Goal: Information Seeking & Learning: Learn about a topic

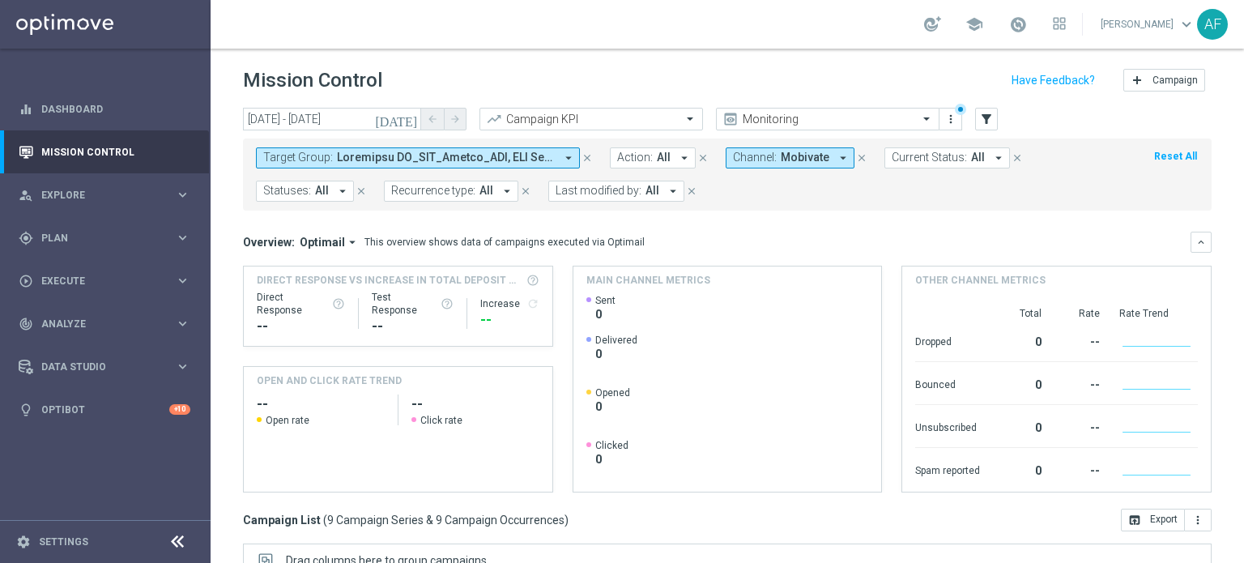
click at [122, 146] on link "Mission Control" at bounding box center [115, 151] width 149 height 43
click at [408, 115] on icon "[DATE]" at bounding box center [397, 119] width 44 height 15
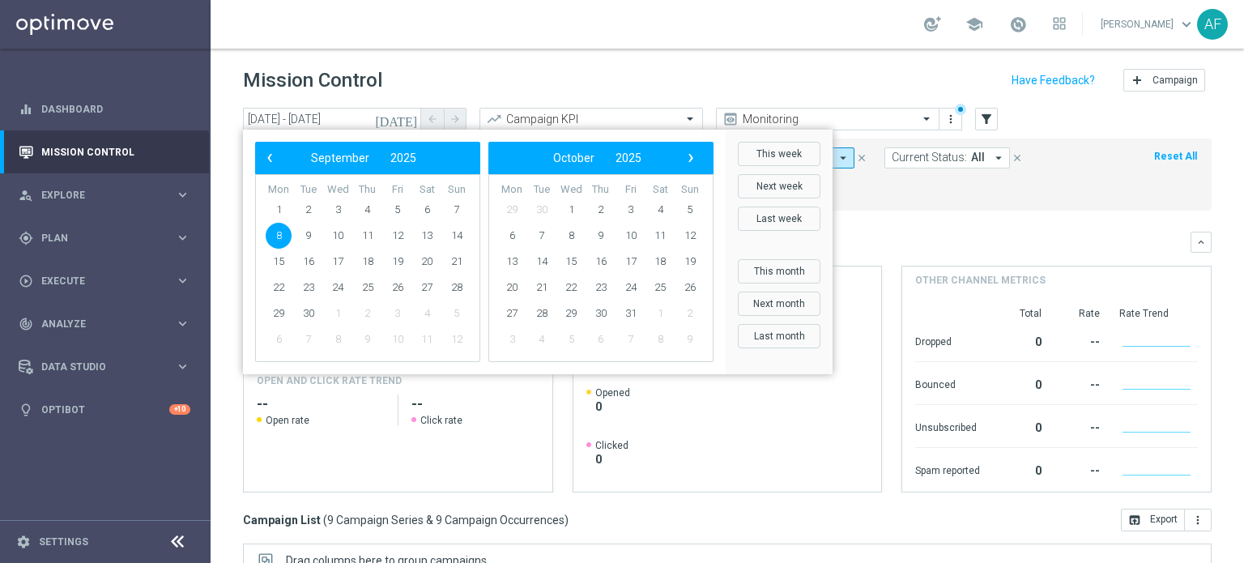
click at [275, 239] on span "8" at bounding box center [279, 236] width 26 height 26
click at [279, 236] on span "8" at bounding box center [279, 236] width 26 height 26
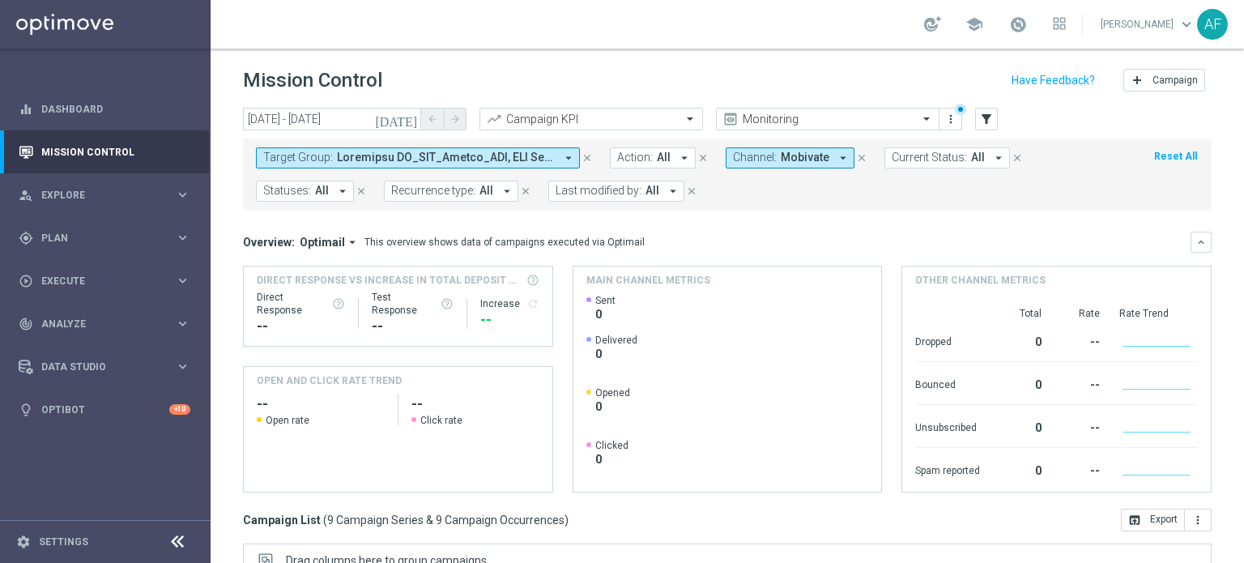
click at [441, 160] on span at bounding box center [446, 158] width 218 height 14
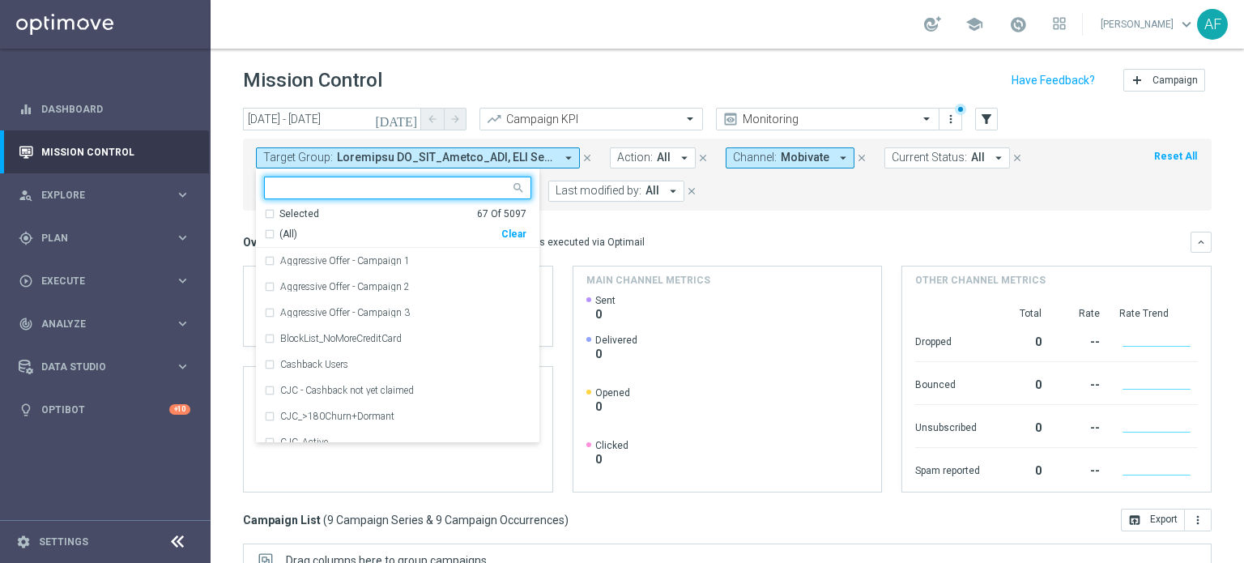
click at [387, 186] on input "text" at bounding box center [391, 188] width 237 height 14
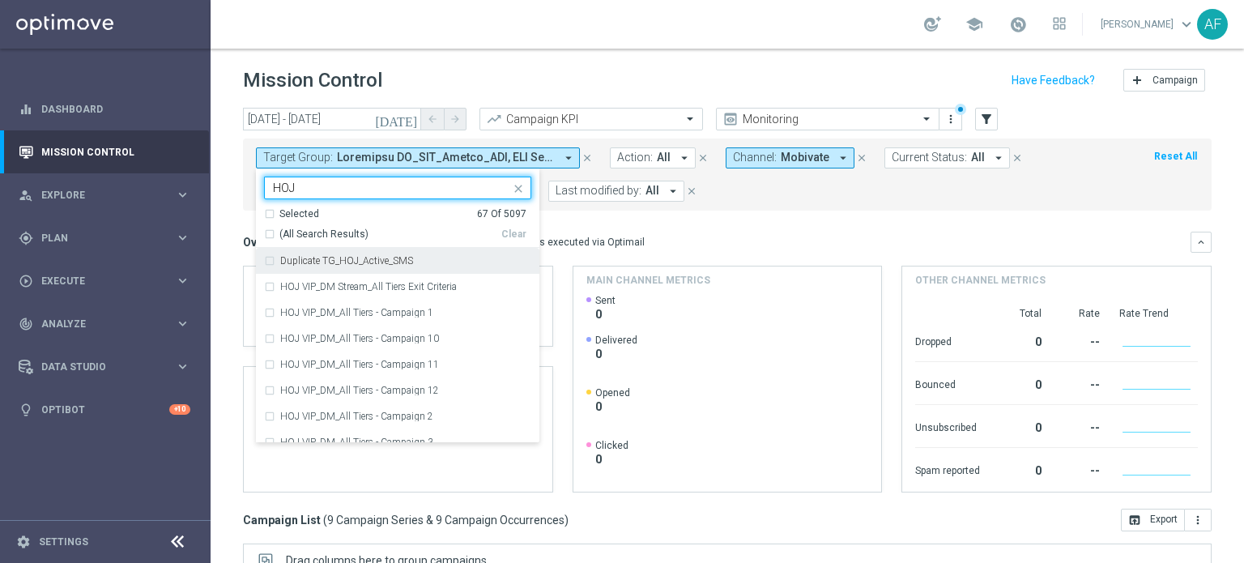
click at [352, 232] on span "(All Search Results)" at bounding box center [323, 235] width 89 height 14
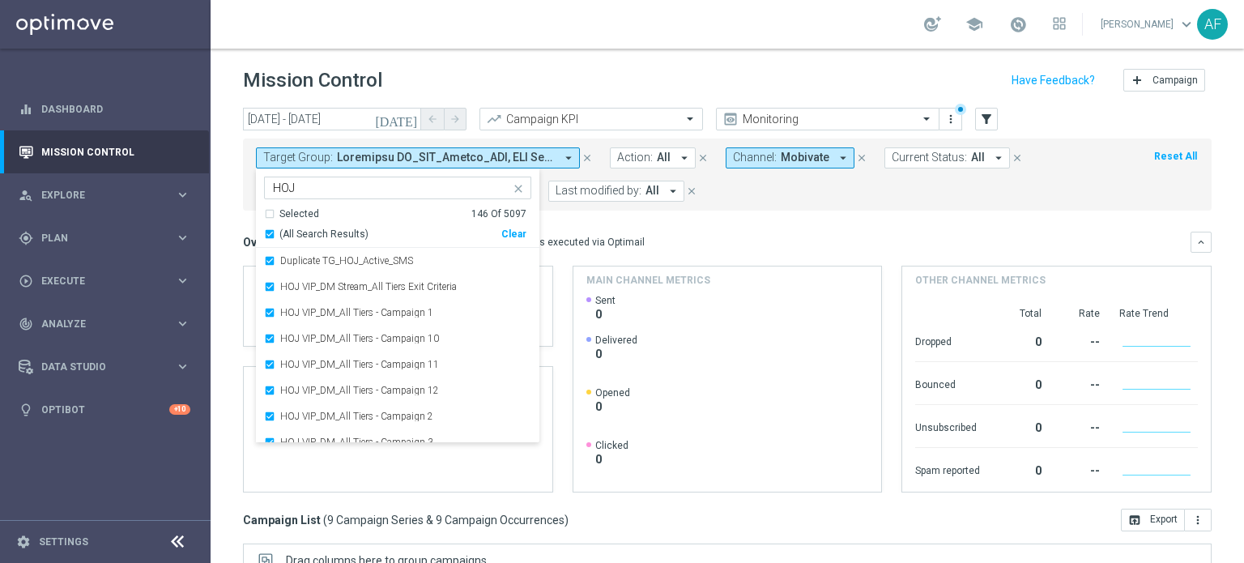
click at [311, 185] on input "HOJ" at bounding box center [391, 188] width 237 height 14
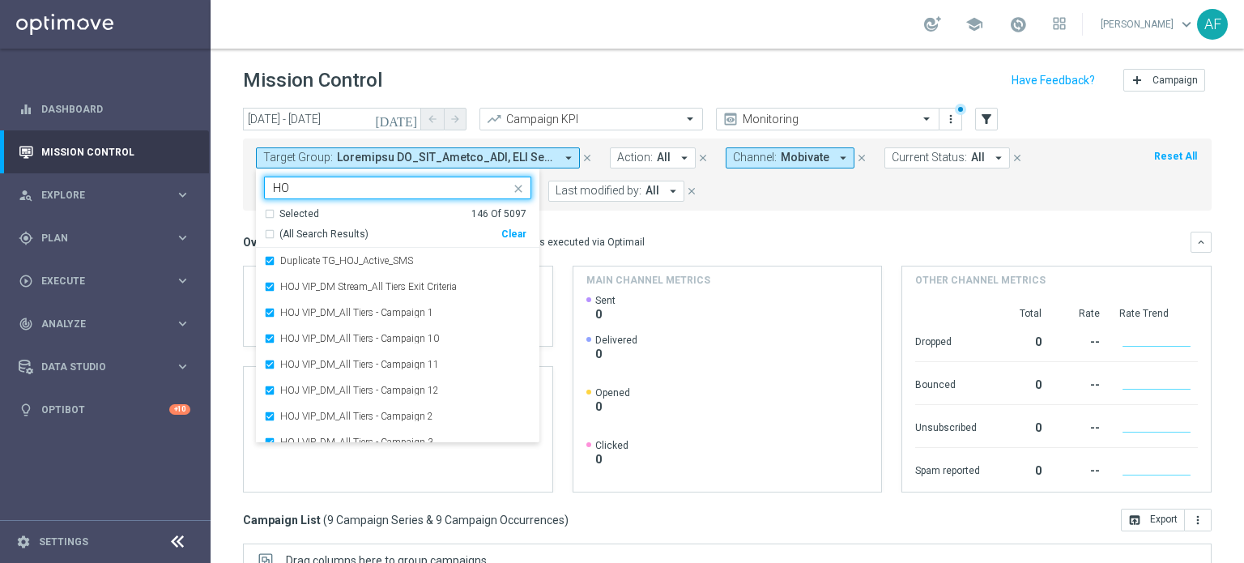
type input "H"
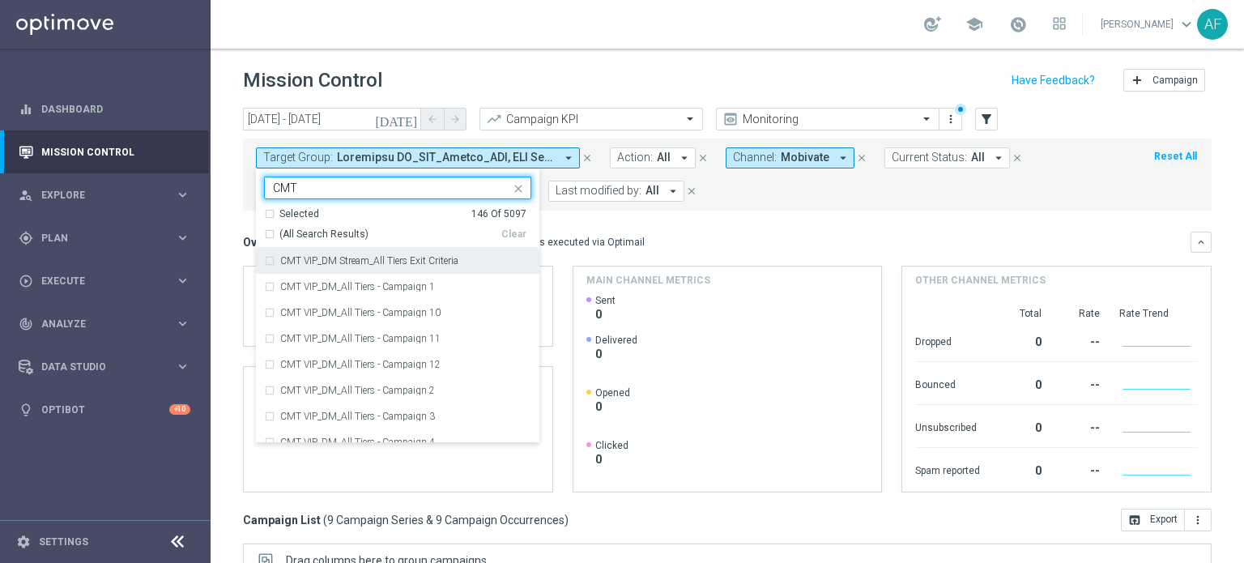
click at [339, 232] on span "(All Search Results)" at bounding box center [323, 235] width 89 height 14
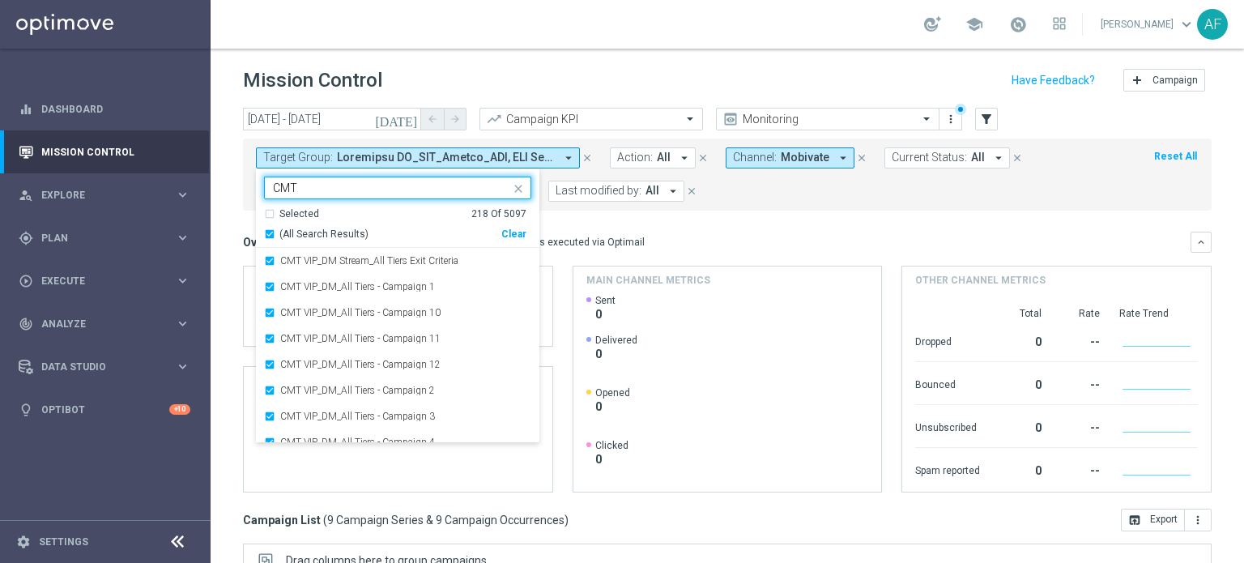
click at [336, 190] on input "CMT" at bounding box center [391, 188] width 237 height 14
type input "C"
click at [272, 232] on div "(All Search Results)" at bounding box center [382, 235] width 237 height 14
type input "POP"
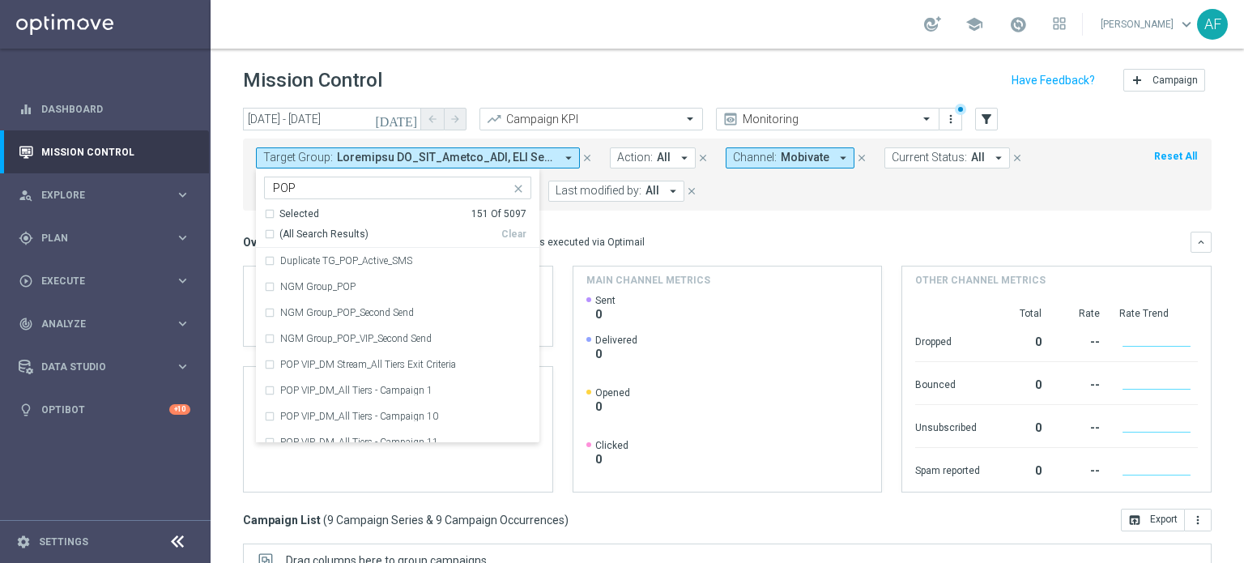
click at [658, 232] on div "Overview: Optimail arrow_drop_down This overview shows data of campaigns execut…" at bounding box center [727, 242] width 969 height 21
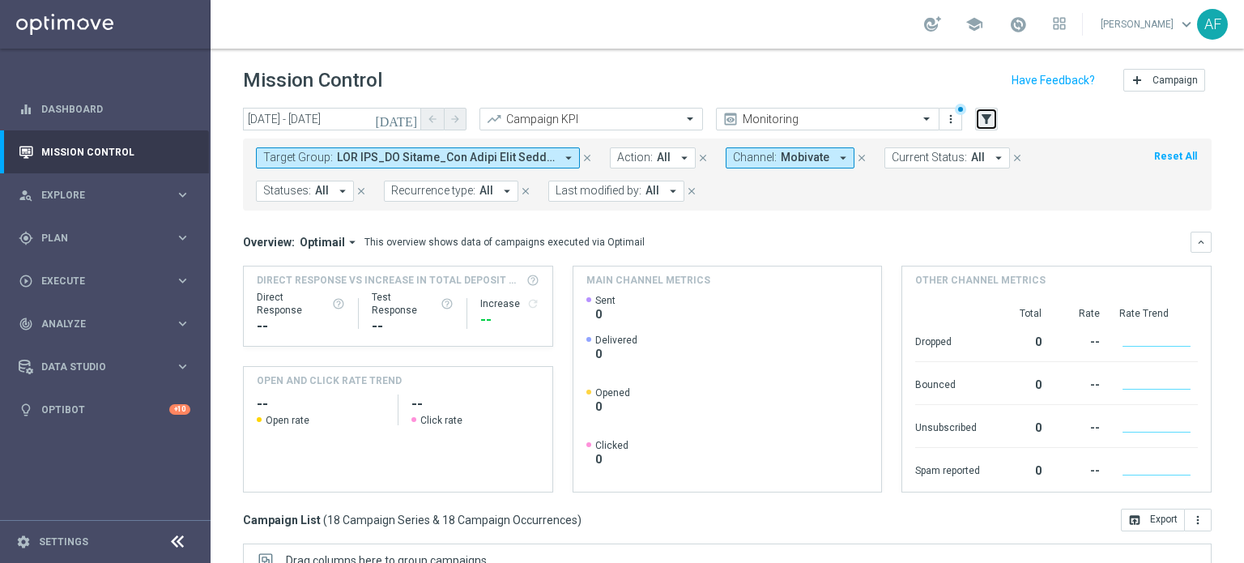
click at [985, 122] on icon "filter_alt" at bounding box center [986, 119] width 15 height 15
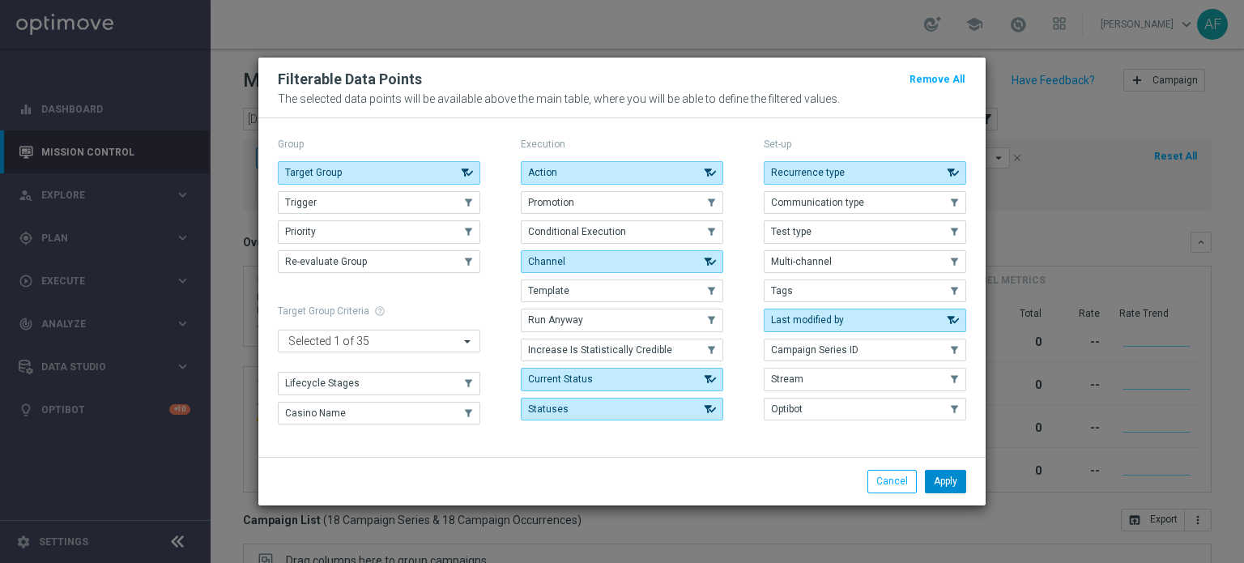
click at [947, 479] on button "Apply" at bounding box center [945, 481] width 41 height 23
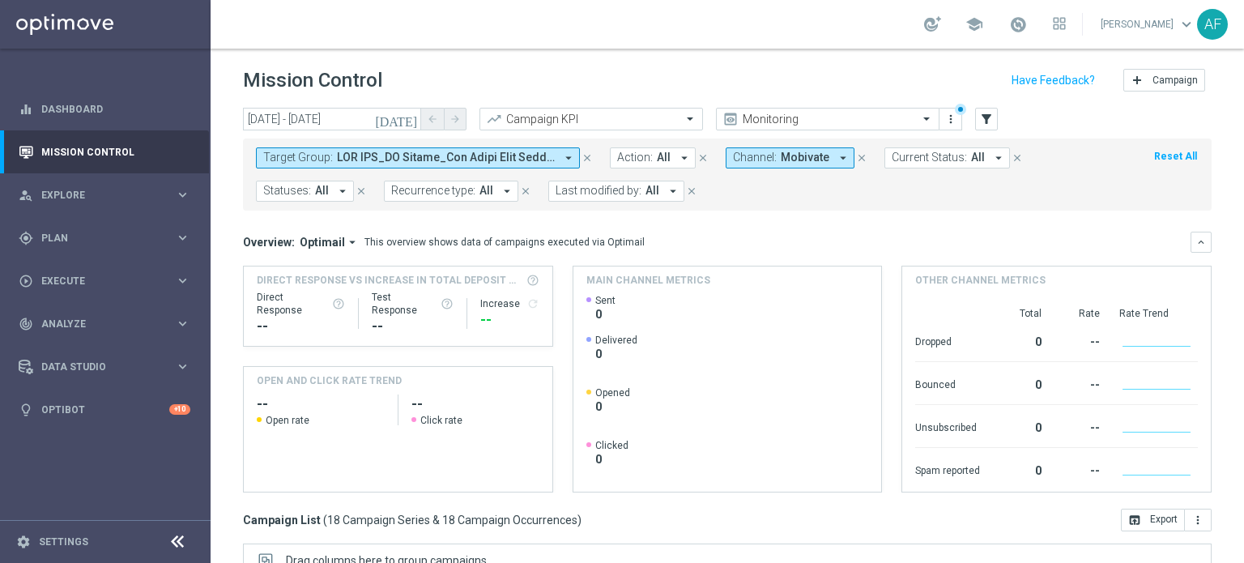
click at [671, 158] on button "Action: All arrow_drop_down" at bounding box center [653, 157] width 86 height 21
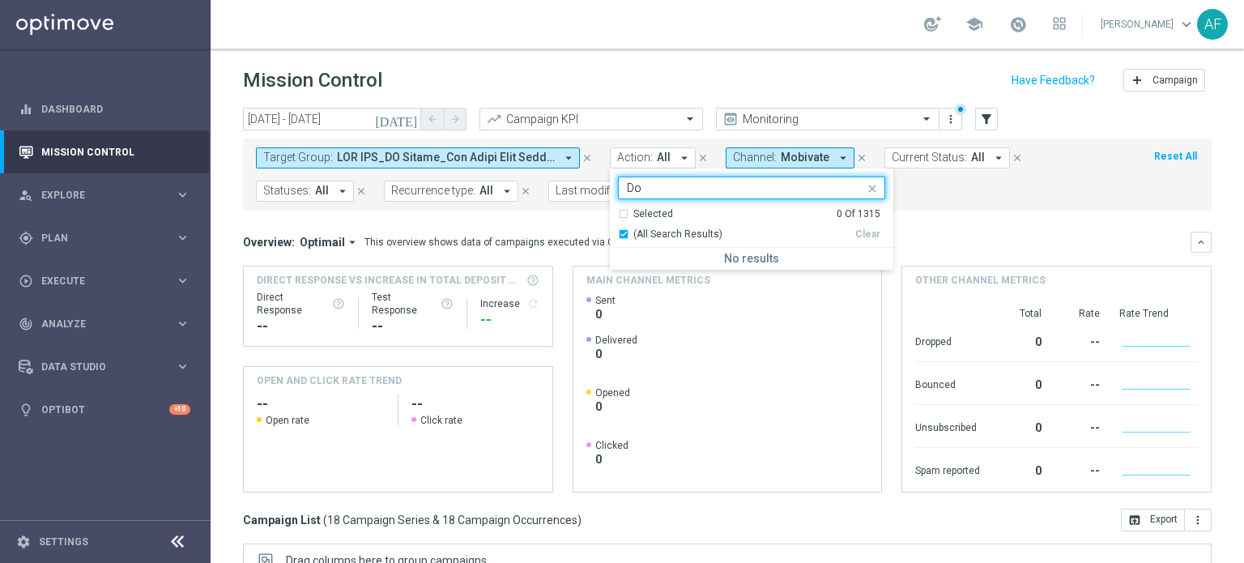
type input "D"
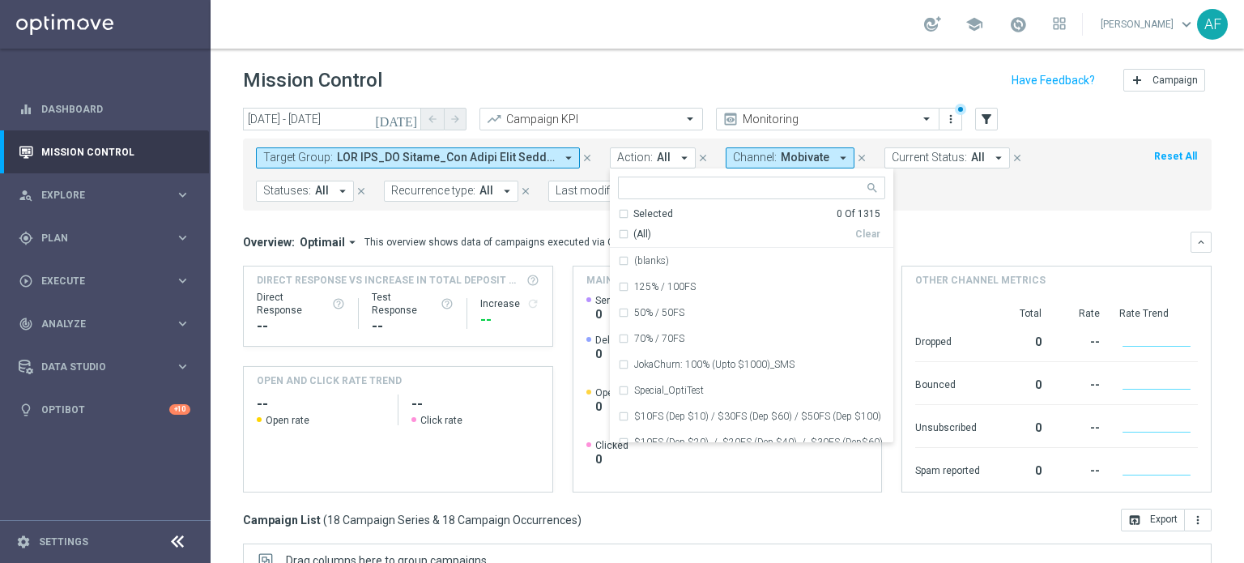
click at [499, 158] on span at bounding box center [446, 158] width 218 height 14
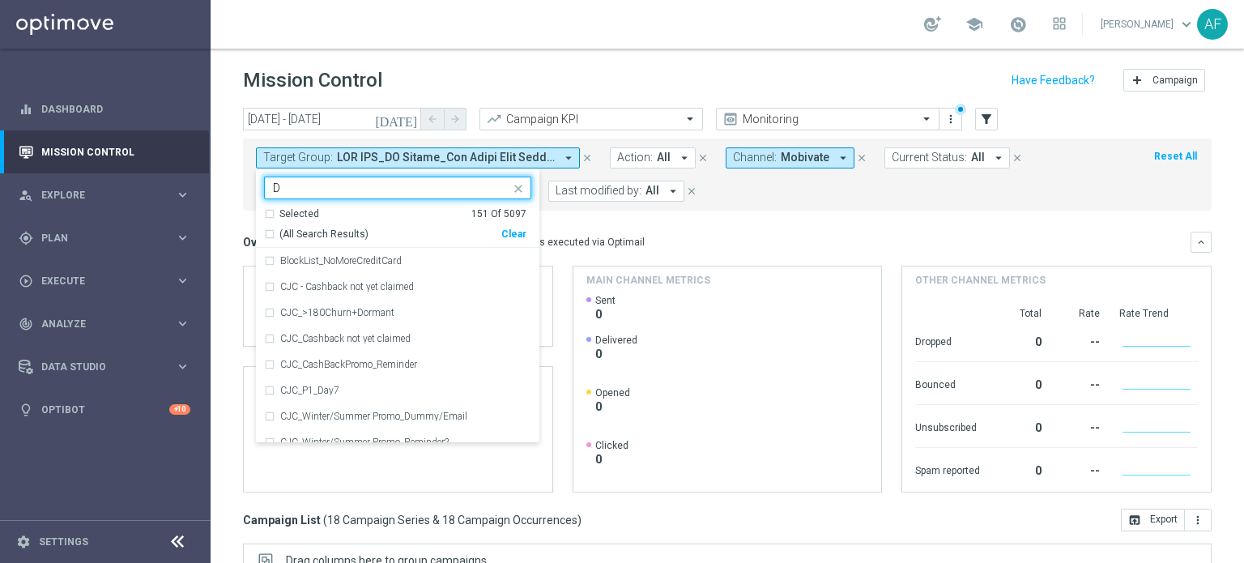
click at [335, 232] on span "(All Search Results)" at bounding box center [323, 235] width 89 height 14
type input "D"
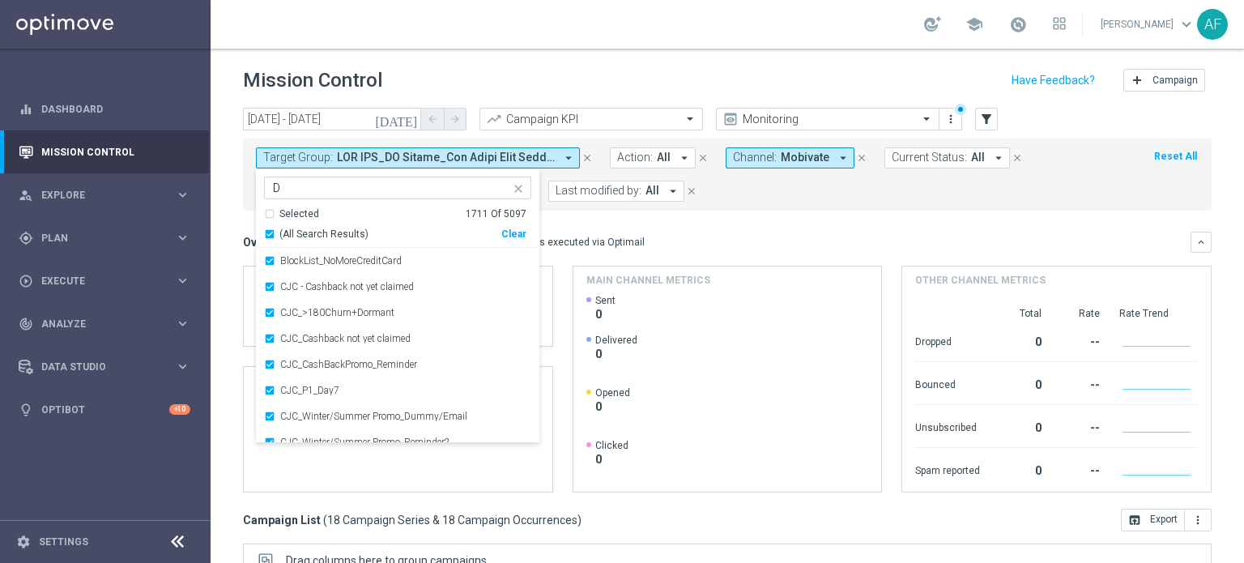
click at [268, 234] on div "(All Search Results)" at bounding box center [382, 235] width 237 height 14
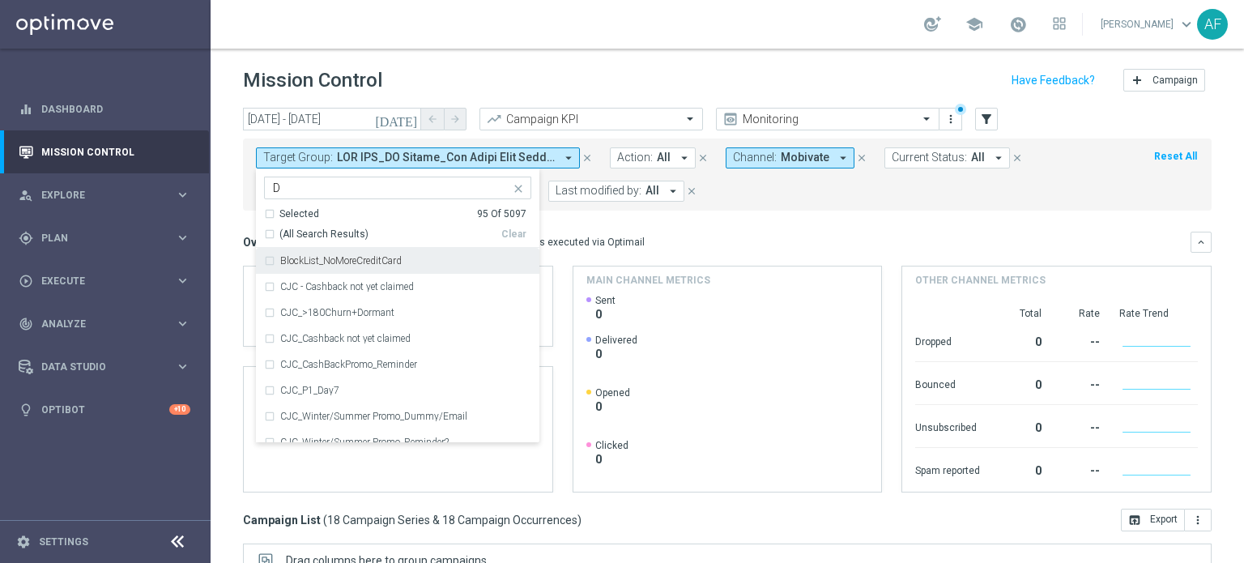
click at [302, 189] on input "D" at bounding box center [391, 188] width 237 height 14
click at [713, 258] on div "Overview: Optimail arrow_drop_down This overview shows data of campaigns execut…" at bounding box center [727, 362] width 969 height 261
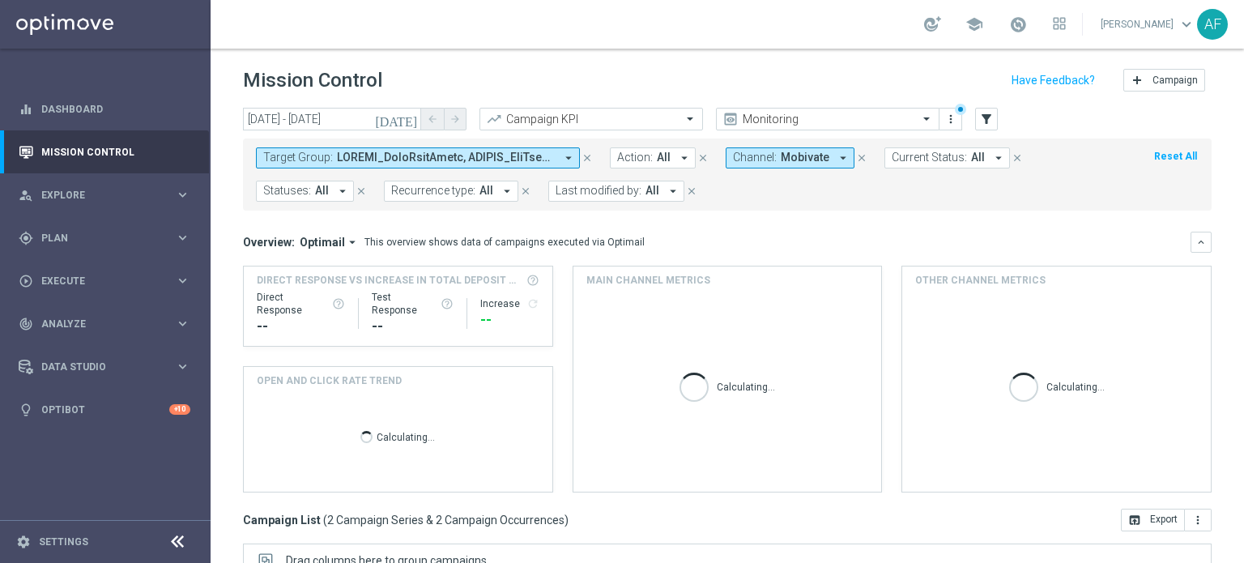
click at [405, 159] on span at bounding box center [446, 158] width 218 height 14
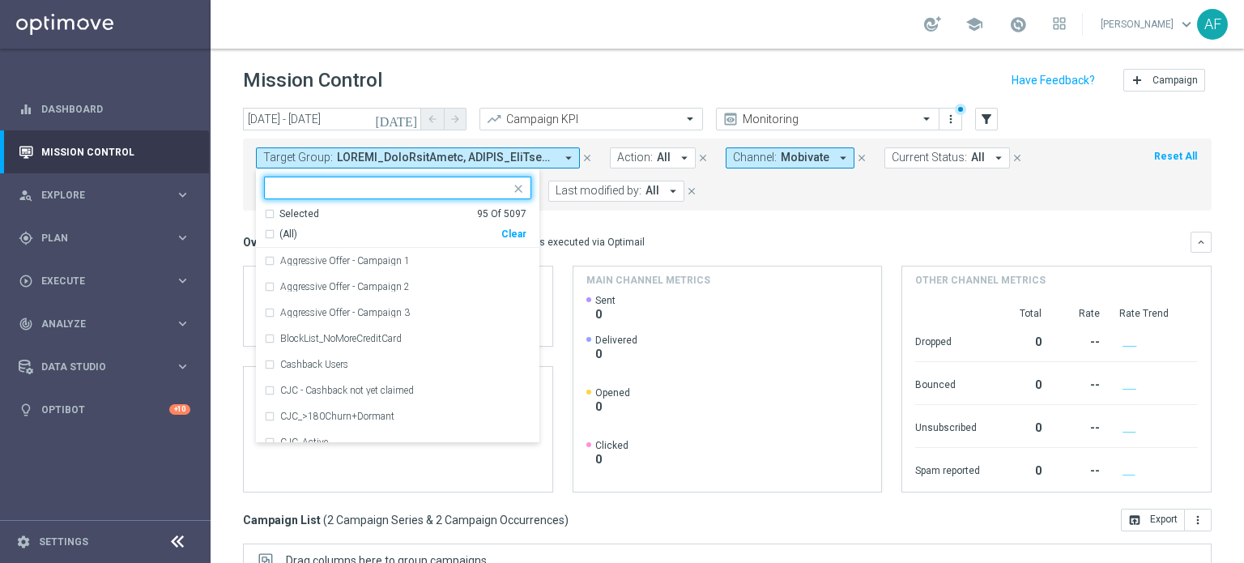
click at [283, 228] on span "(All)" at bounding box center [288, 235] width 18 height 14
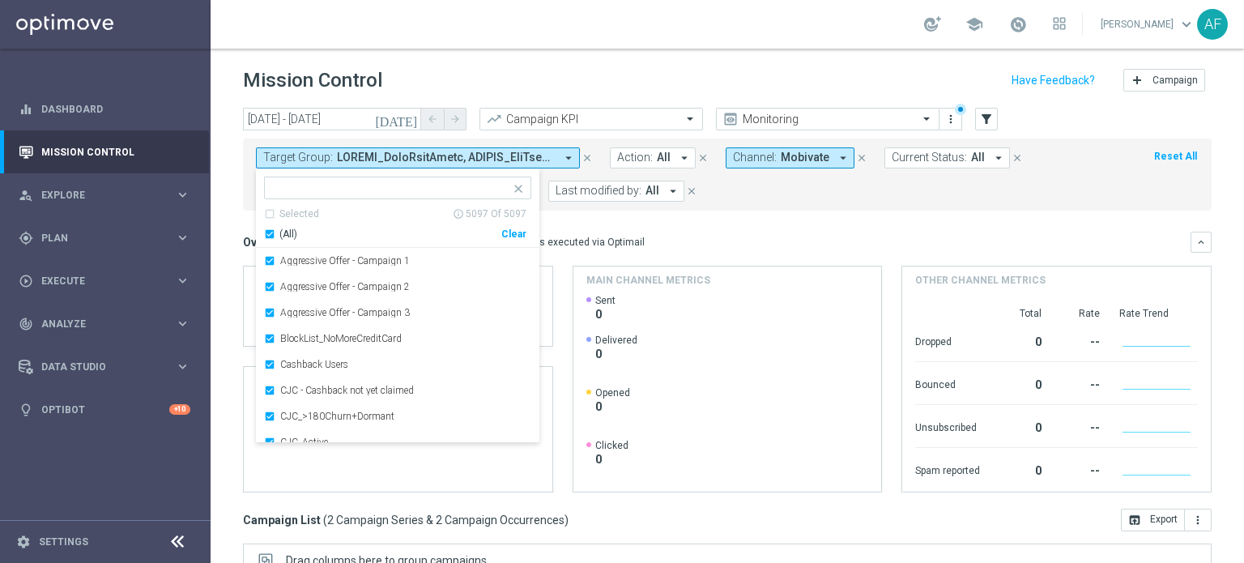
click at [279, 228] on span "(All)" at bounding box center [288, 235] width 18 height 14
click at [295, 188] on input "text" at bounding box center [391, 188] width 237 height 14
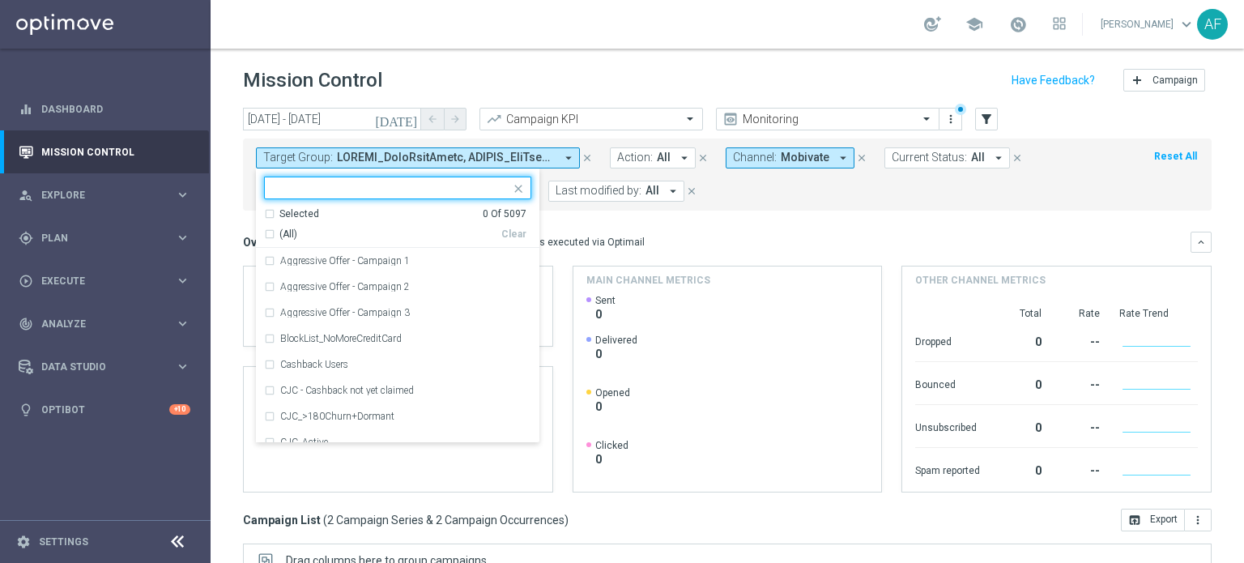
click at [291, 213] on div "Selected" at bounding box center [299, 214] width 40 height 14
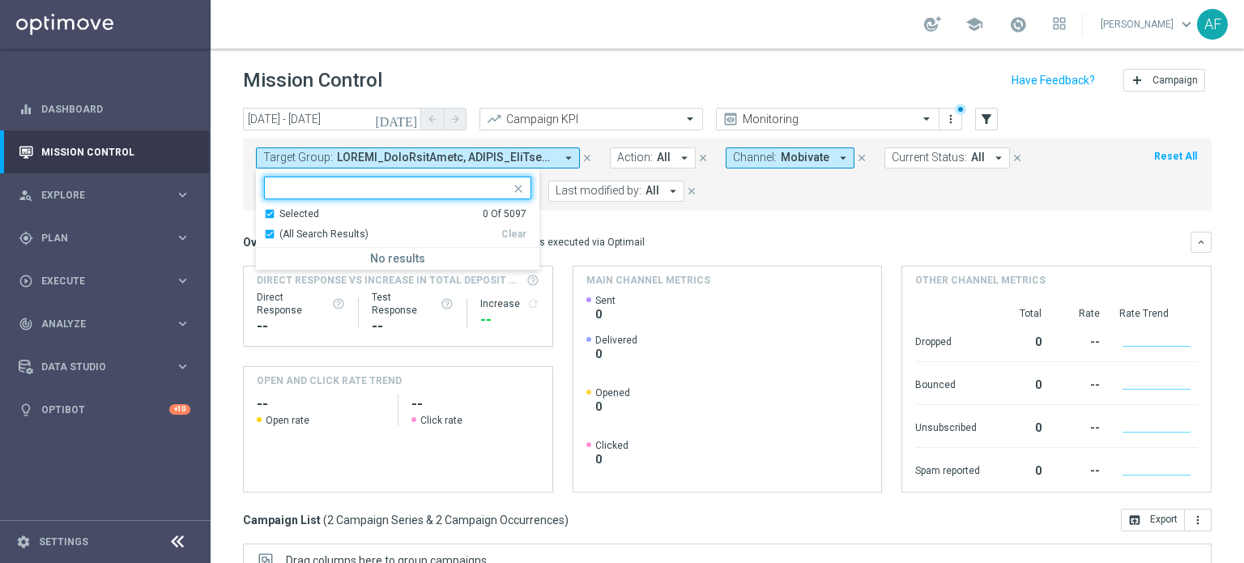
click at [299, 229] on span "(All Search Results)" at bounding box center [323, 235] width 89 height 14
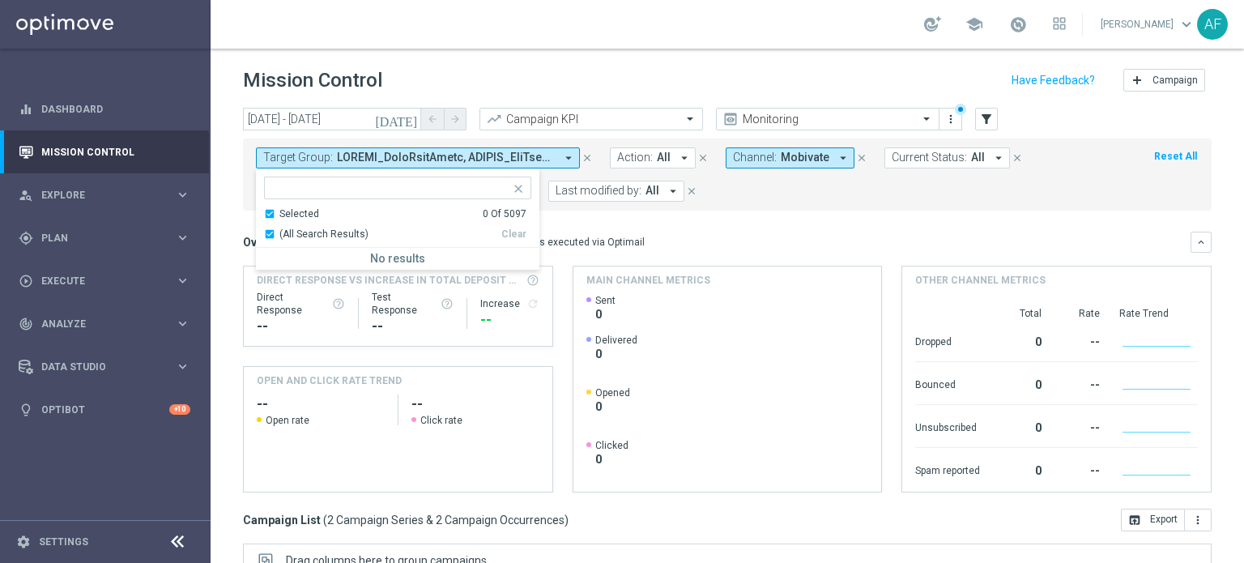
click at [326, 231] on span "(All Search Results)" at bounding box center [323, 235] width 89 height 14
click at [293, 213] on div "Selected" at bounding box center [299, 214] width 40 height 14
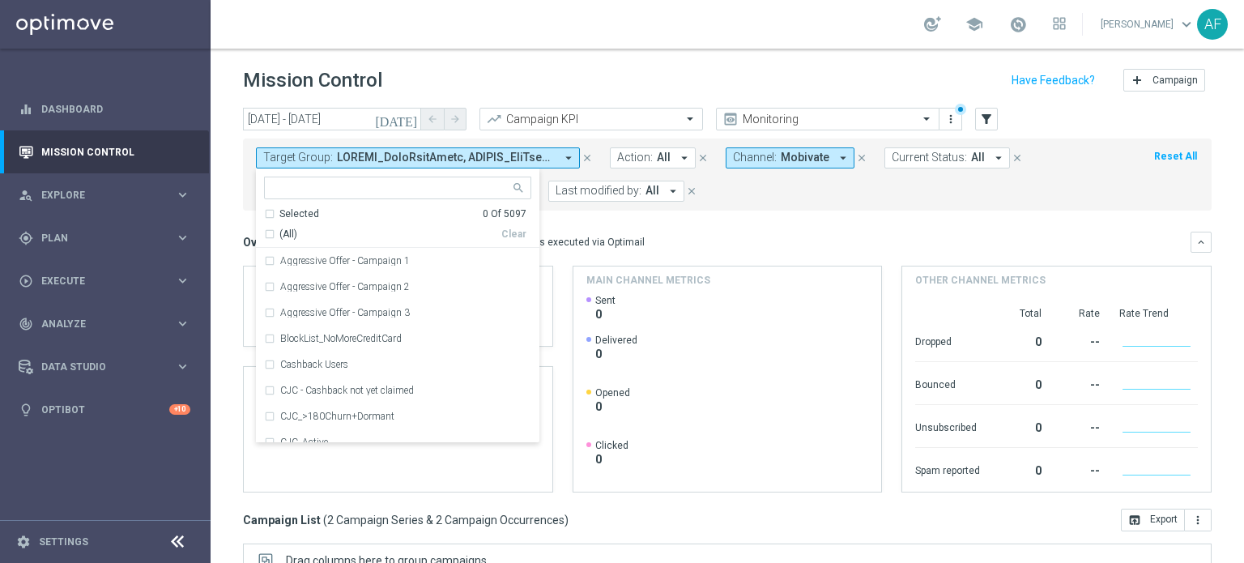
click at [296, 185] on input "text" at bounding box center [391, 188] width 237 height 14
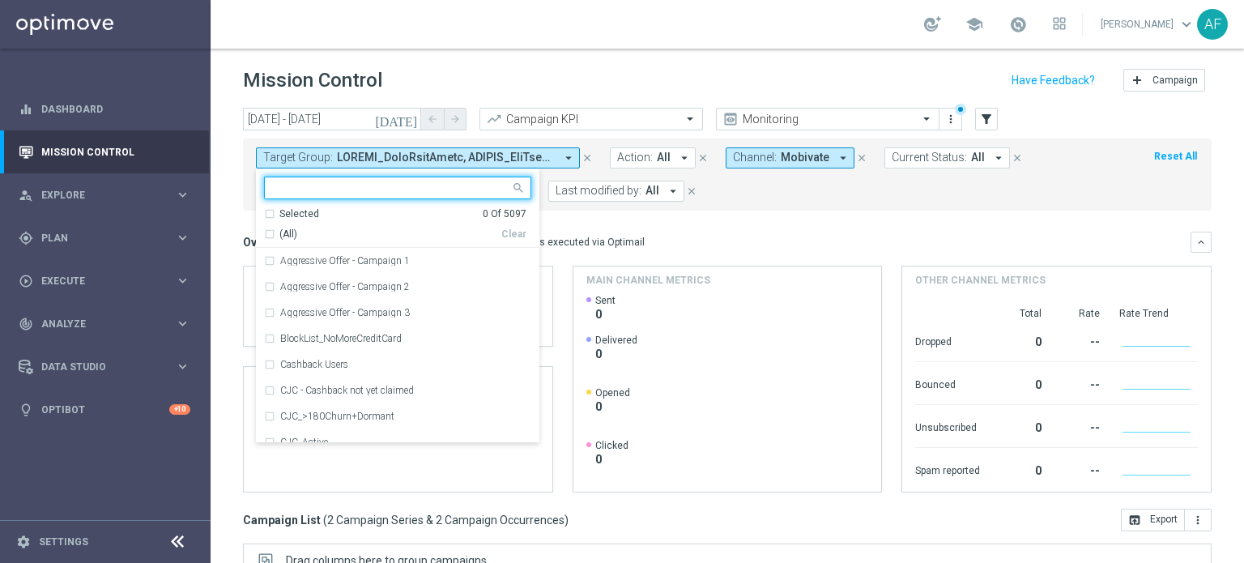
click at [283, 236] on span "(All)" at bounding box center [288, 235] width 18 height 14
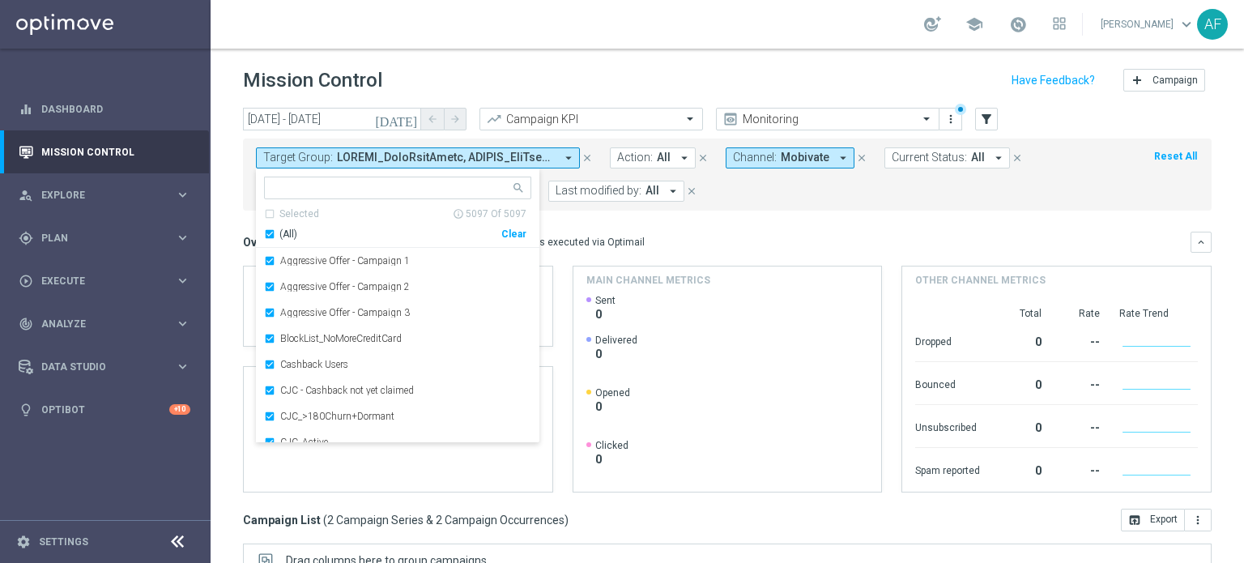
click at [283, 232] on span "(All)" at bounding box center [288, 235] width 18 height 14
click at [454, 160] on span at bounding box center [446, 158] width 218 height 14
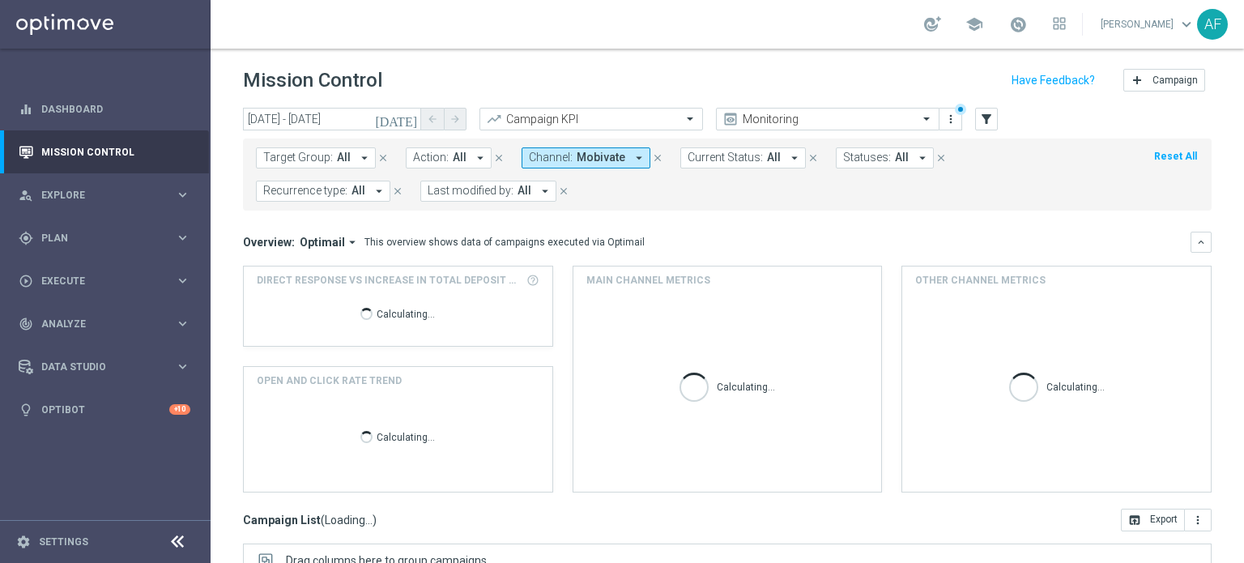
click at [453, 158] on span "All" at bounding box center [460, 158] width 14 height 14
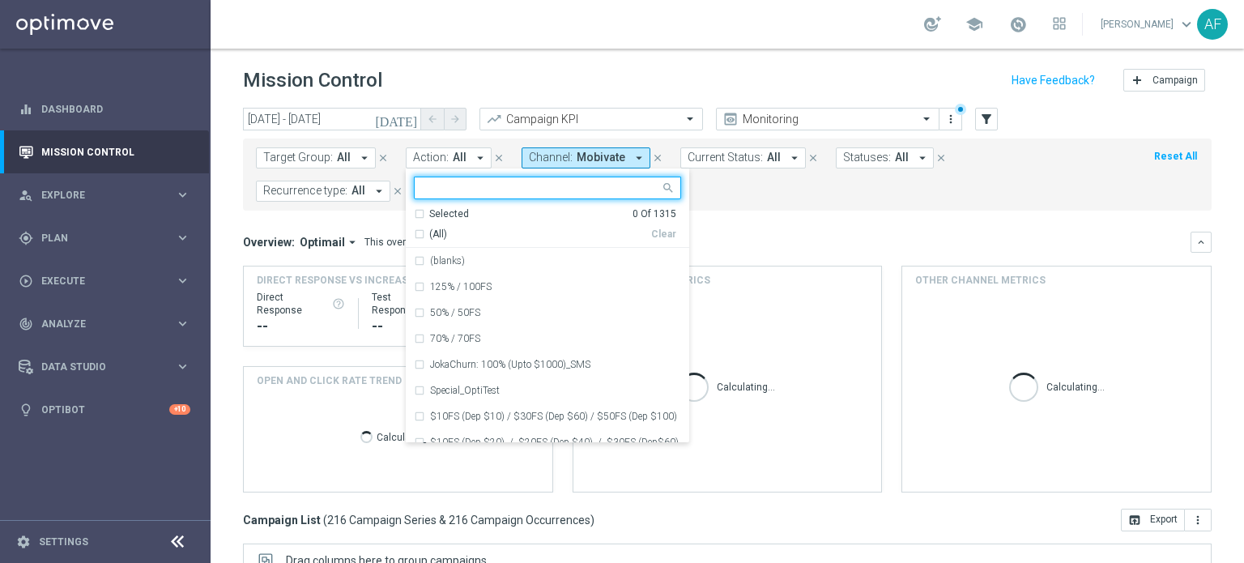
click at [353, 161] on button "Target Group: All arrow_drop_down" at bounding box center [316, 157] width 120 height 21
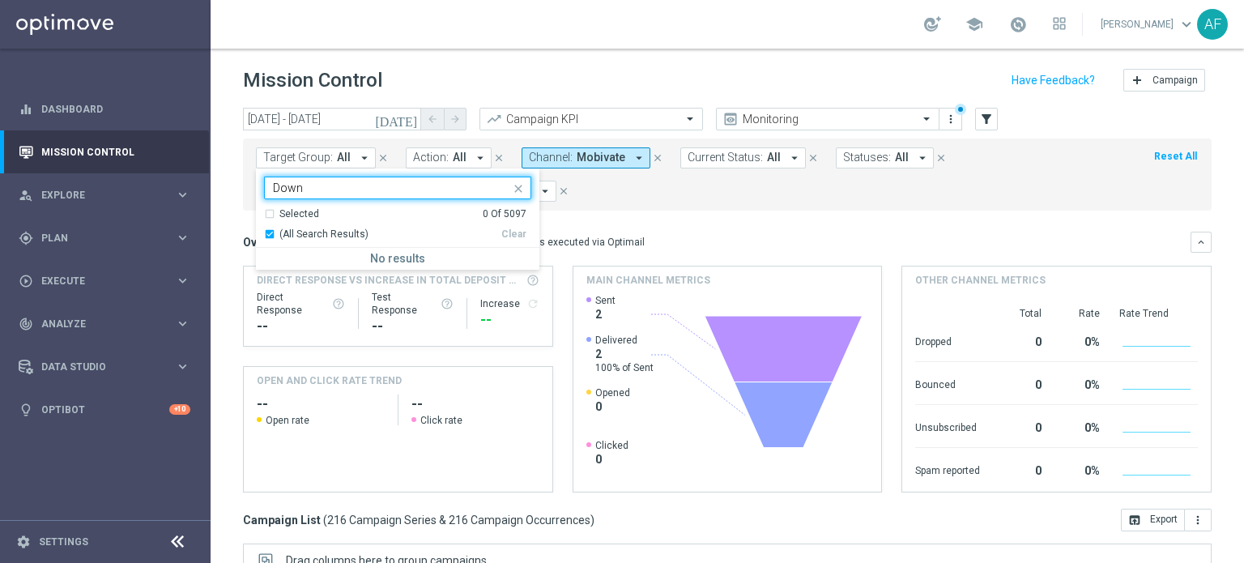
click at [268, 235] on div "(All Search Results)" at bounding box center [382, 235] width 237 height 14
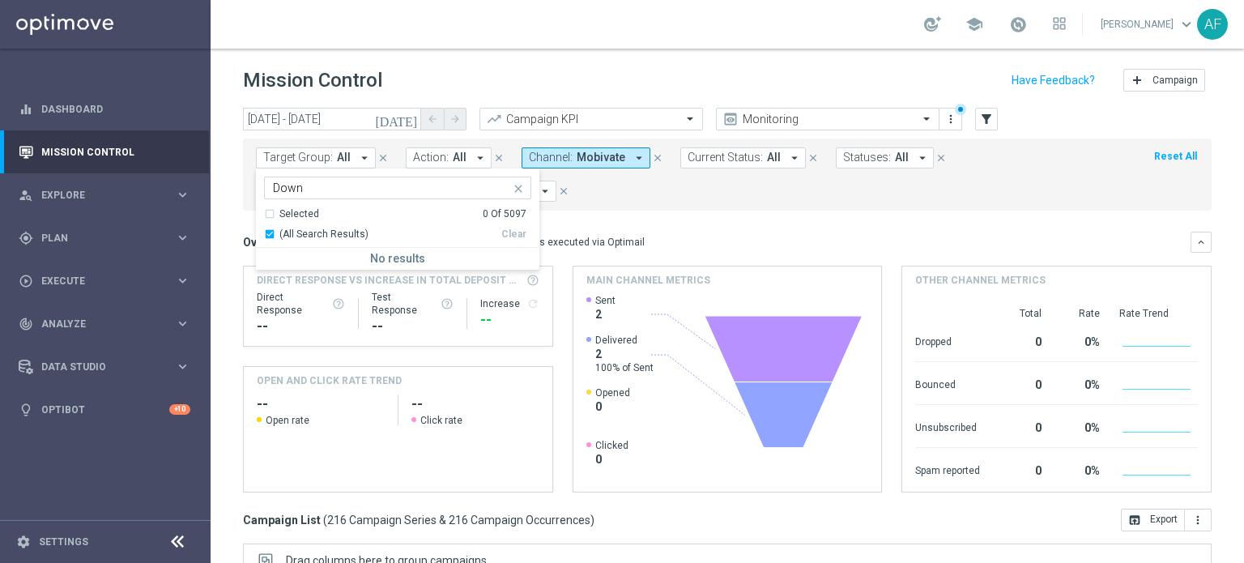
click at [269, 232] on div "(All Search Results)" at bounding box center [382, 235] width 237 height 14
click at [328, 190] on input "Down" at bounding box center [391, 188] width 237 height 14
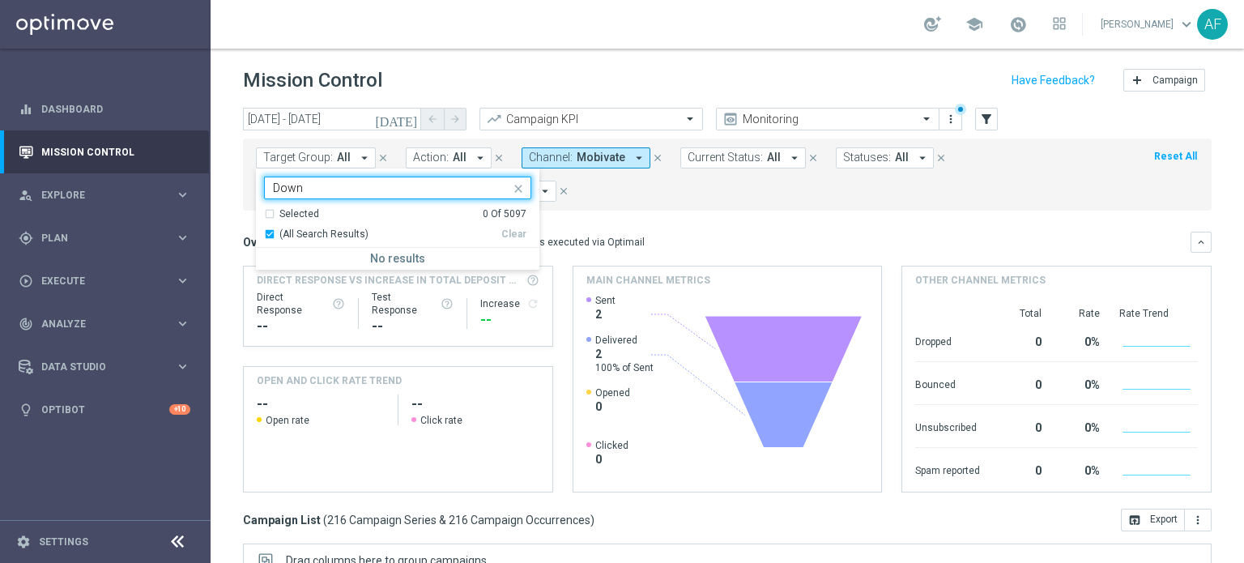
click at [272, 234] on div "(All Search Results)" at bounding box center [382, 235] width 237 height 14
click at [323, 192] on input "Down" at bounding box center [391, 188] width 237 height 14
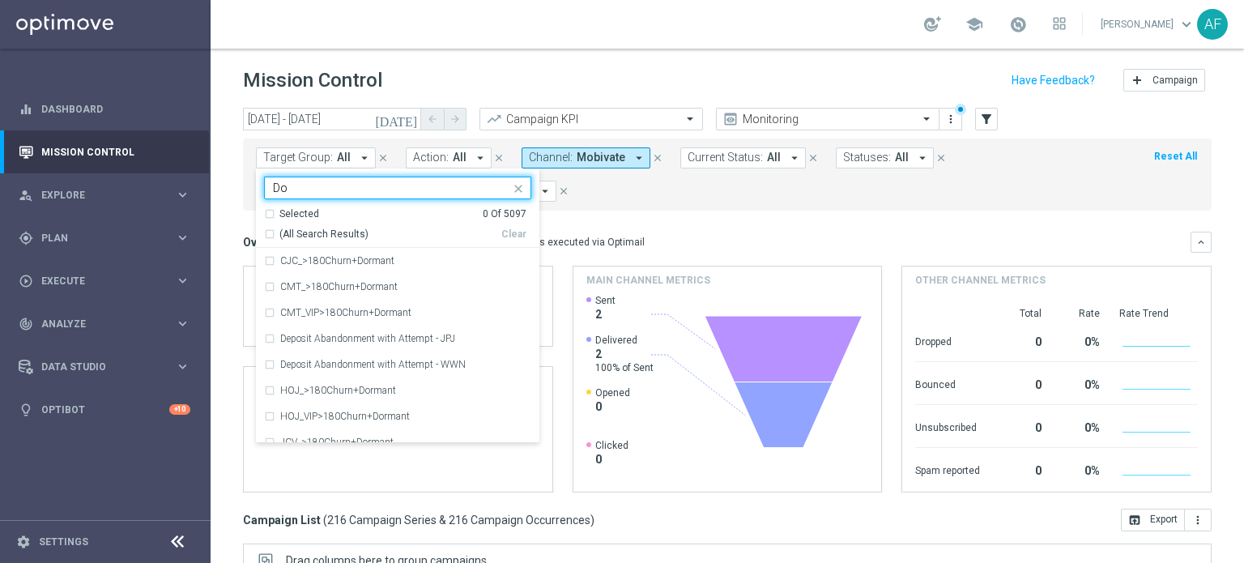
type input "D"
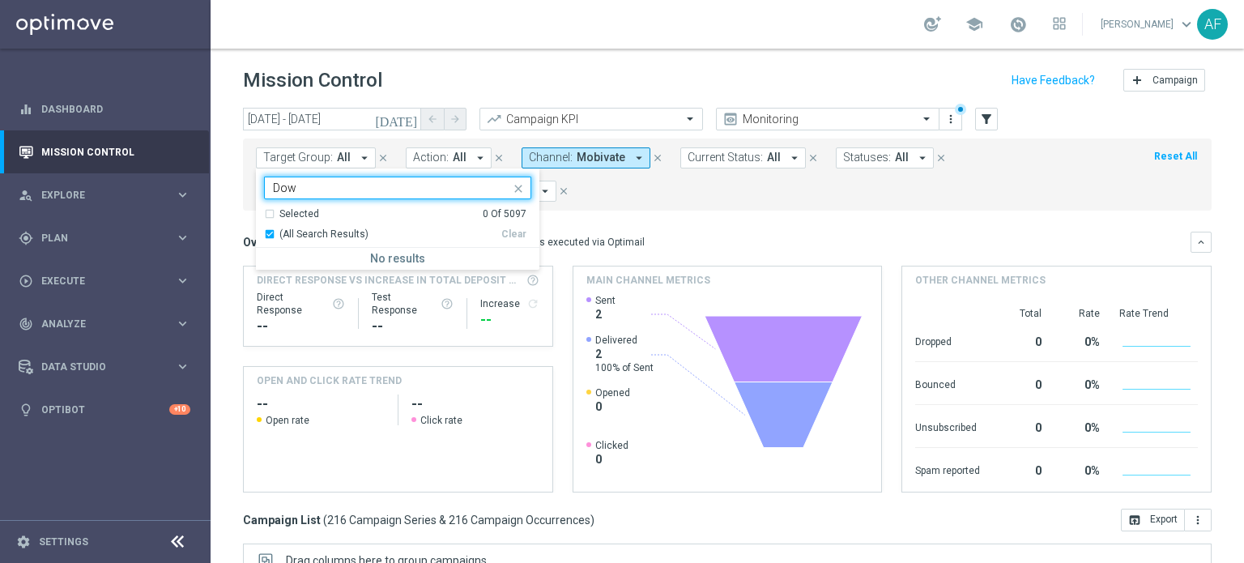
type input "Down"
click at [625, 206] on div "Target Group: All arrow_drop_down Down Selected 0 Of 5097 (All Search Results) …" at bounding box center [727, 175] width 969 height 72
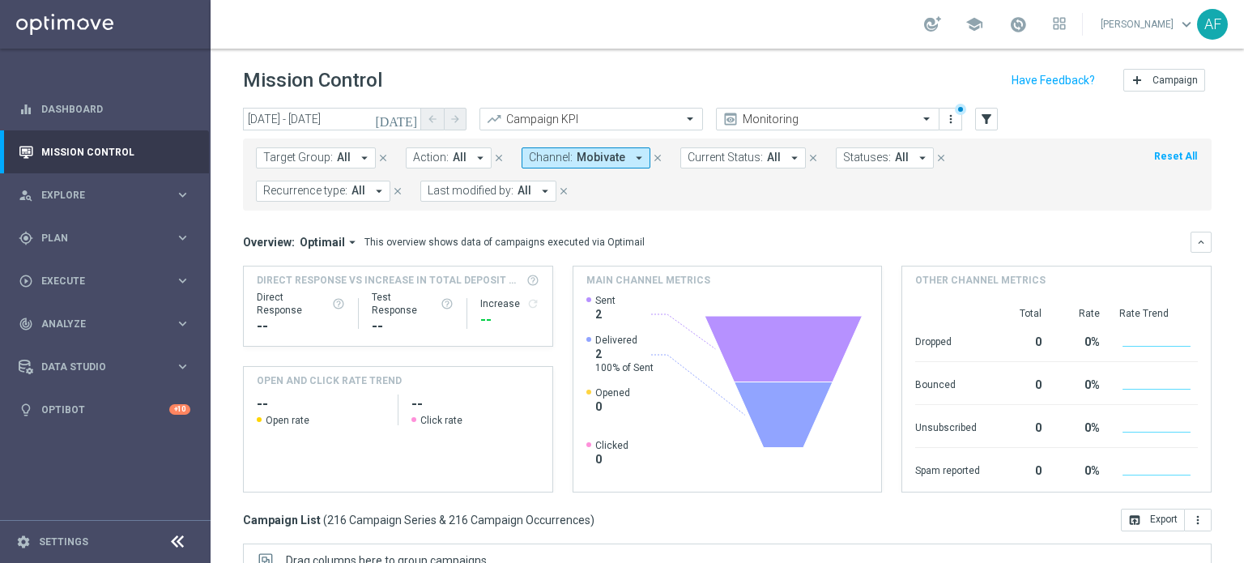
click at [350, 157] on button "Target Group: All arrow_drop_down" at bounding box center [316, 157] width 120 height 21
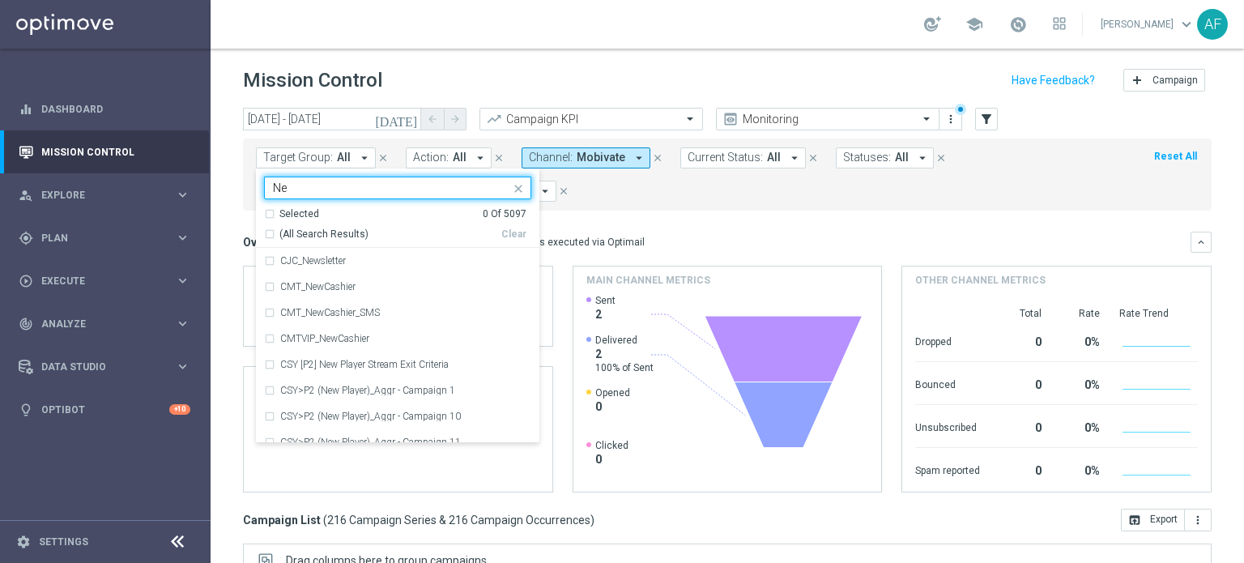
type input "N"
click at [271, 213] on div "Selected 0 Of 5097" at bounding box center [395, 214] width 262 height 14
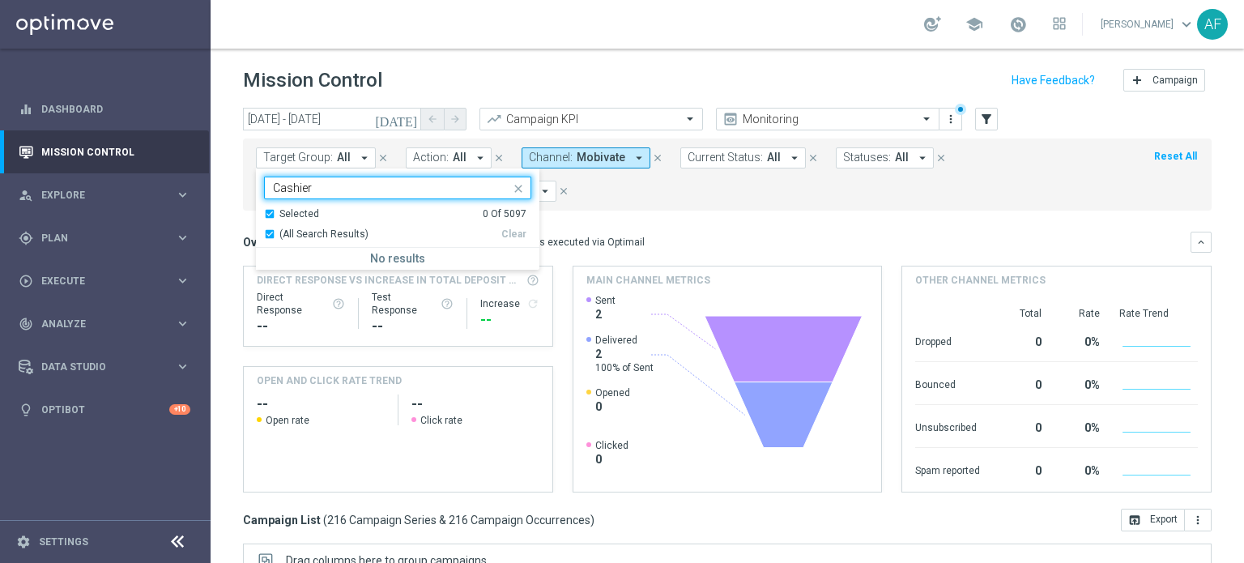
click at [271, 213] on div "Selected 0 Of 5097" at bounding box center [395, 214] width 262 height 14
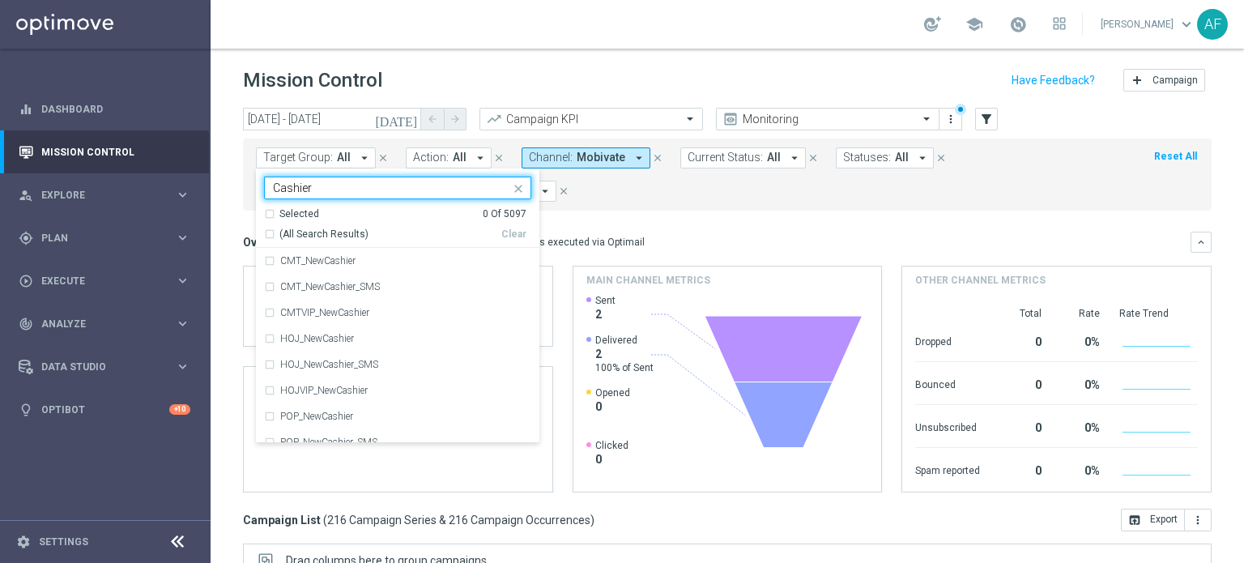
click at [266, 229] on div "(All Search Results)" at bounding box center [382, 235] width 237 height 14
type input "Cashier"
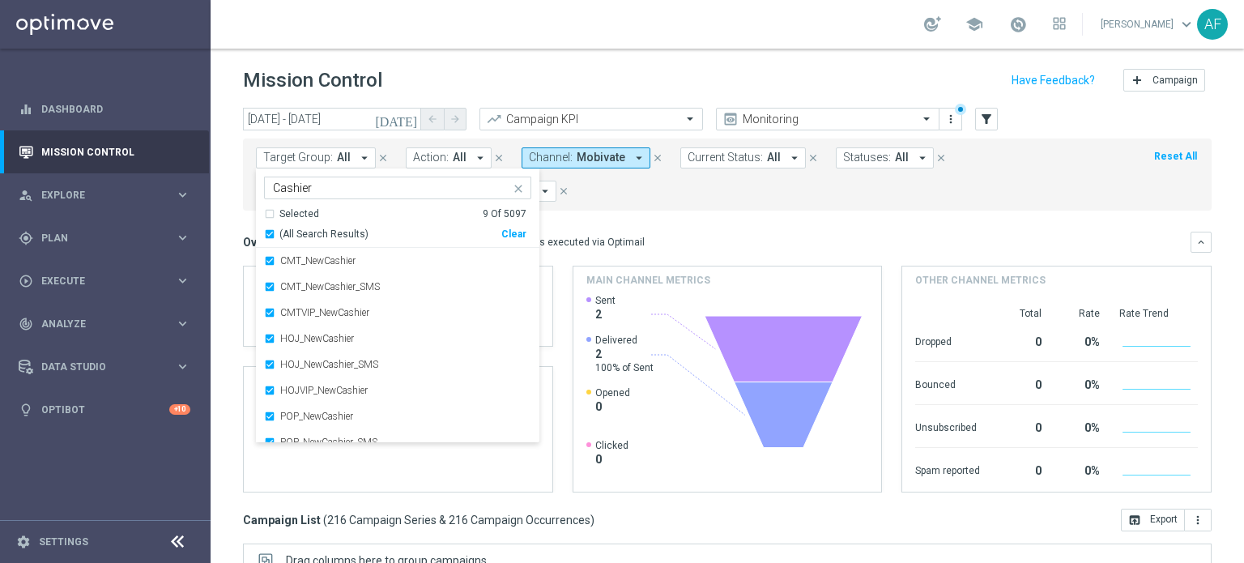
click at [671, 199] on form "Target Group: All arrow_drop_down Selected 9 of 5097 Cashier Selected 9 Of 5097…" at bounding box center [691, 174] width 871 height 54
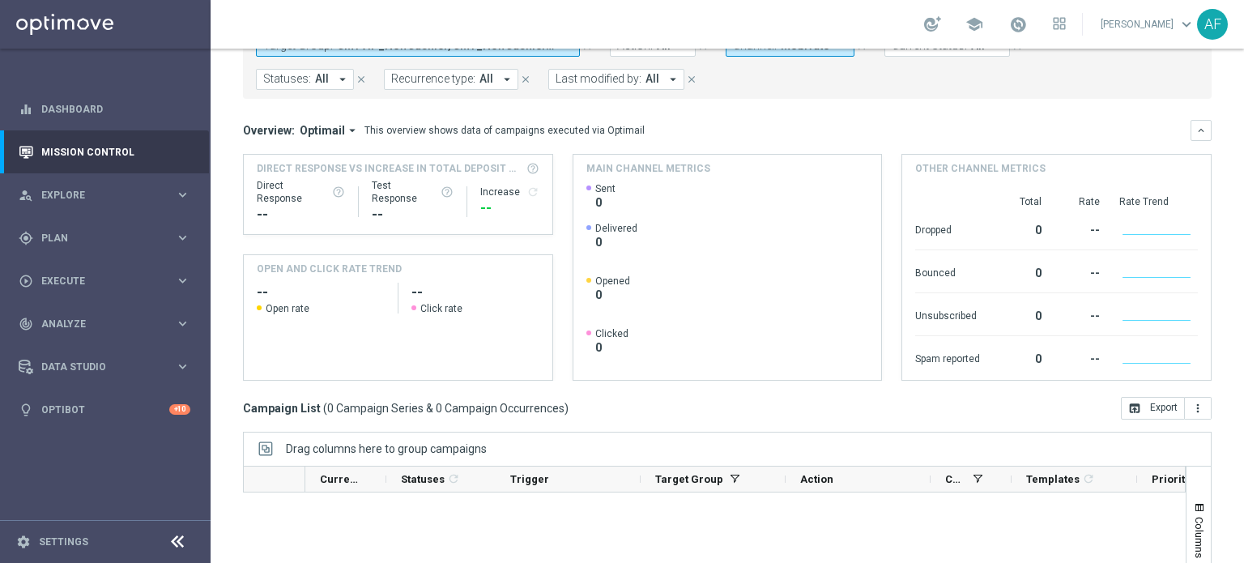
scroll to position [36, 0]
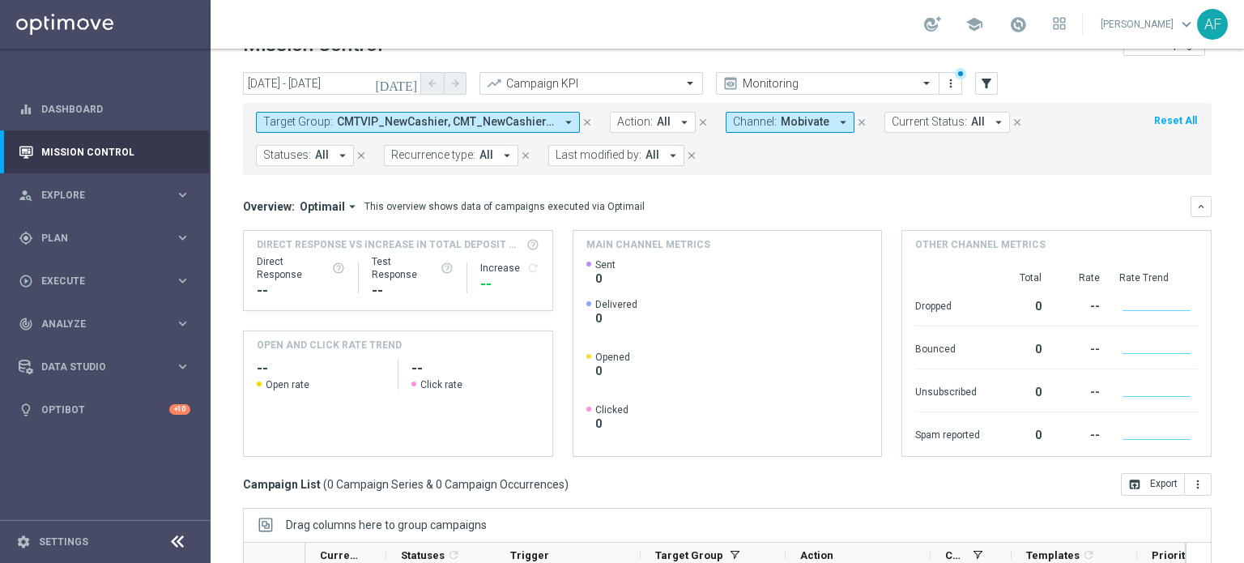
click at [765, 125] on span "Channel:" at bounding box center [755, 122] width 44 height 14
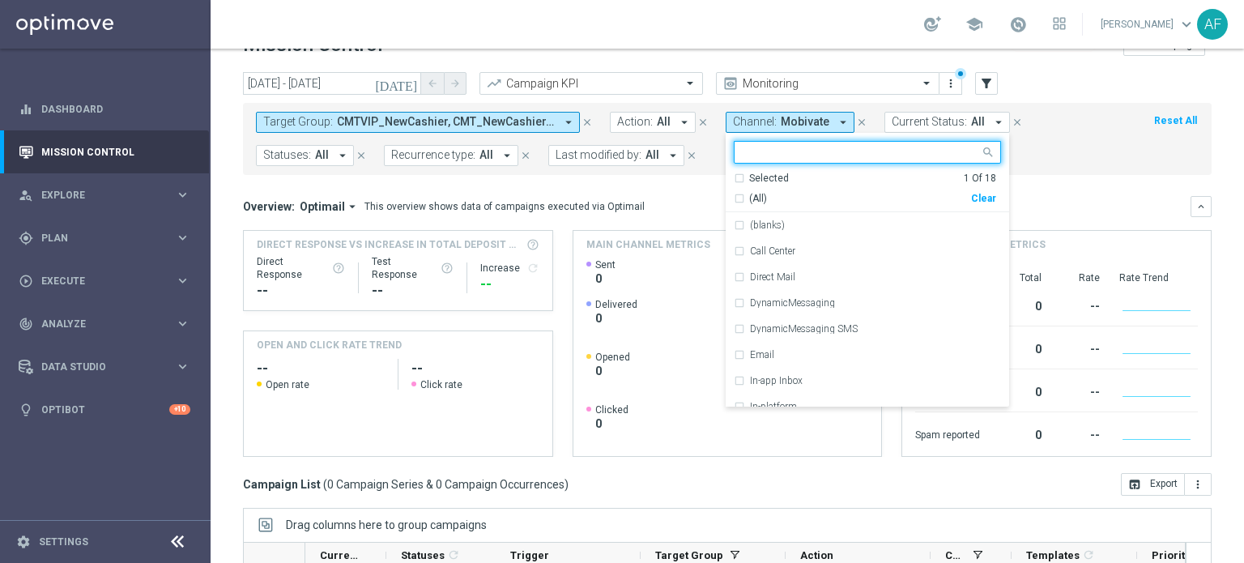
click at [762, 173] on div "Selected" at bounding box center [769, 179] width 40 height 14
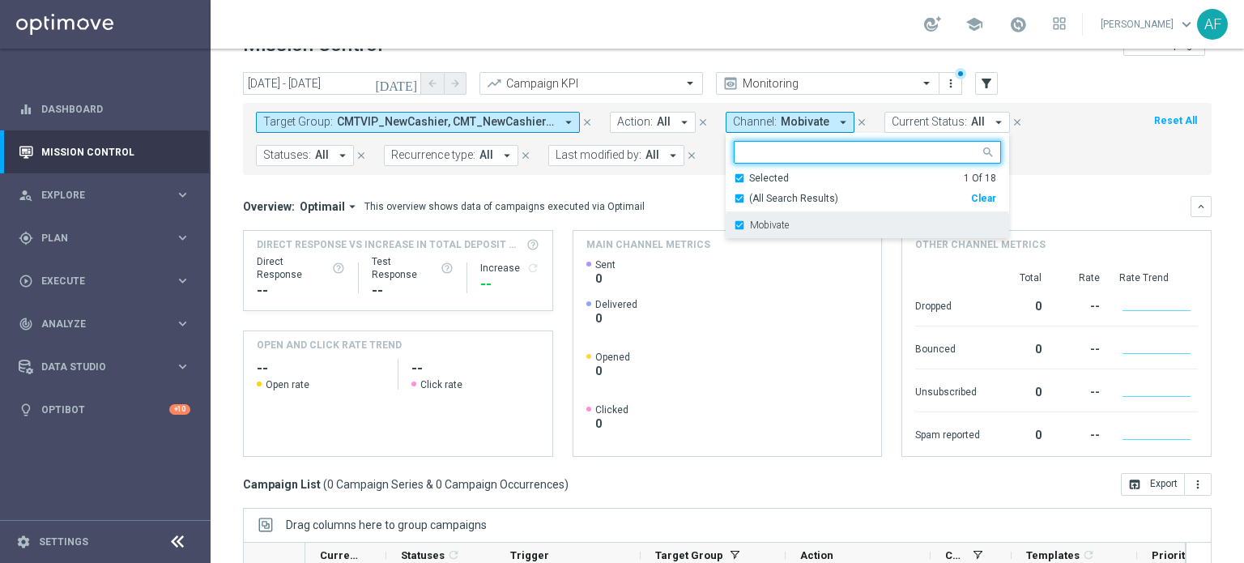
click at [765, 223] on label "Mobivate" at bounding box center [769, 225] width 39 height 10
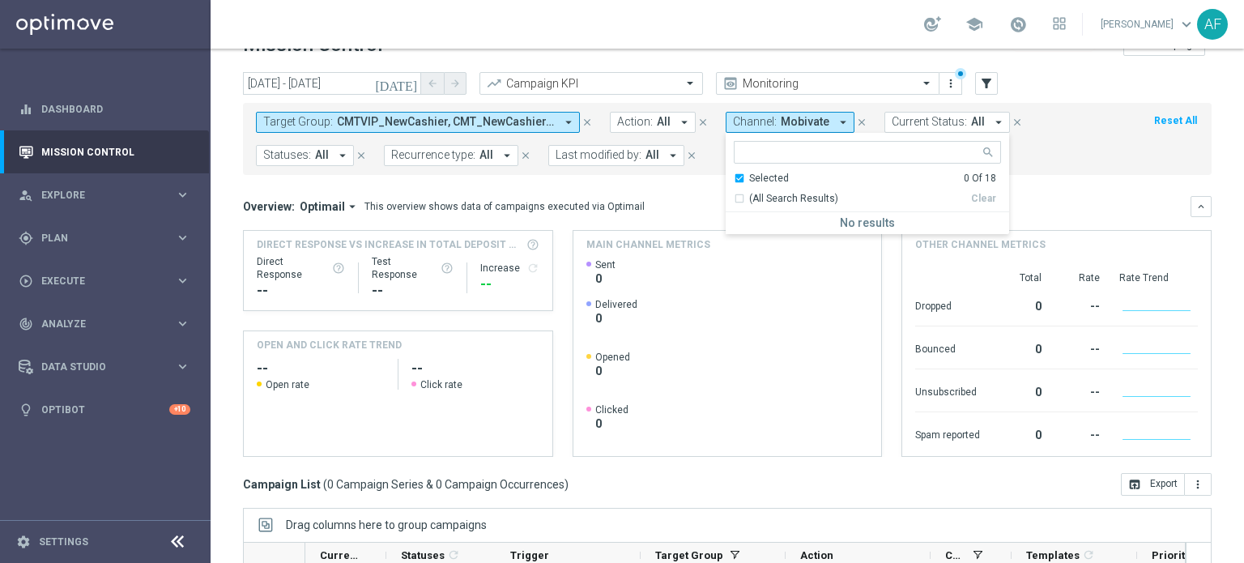
click at [704, 190] on mini-dashboard "Overview: Optimail arrow_drop_down This overview shows data of campaigns execut…" at bounding box center [727, 324] width 969 height 298
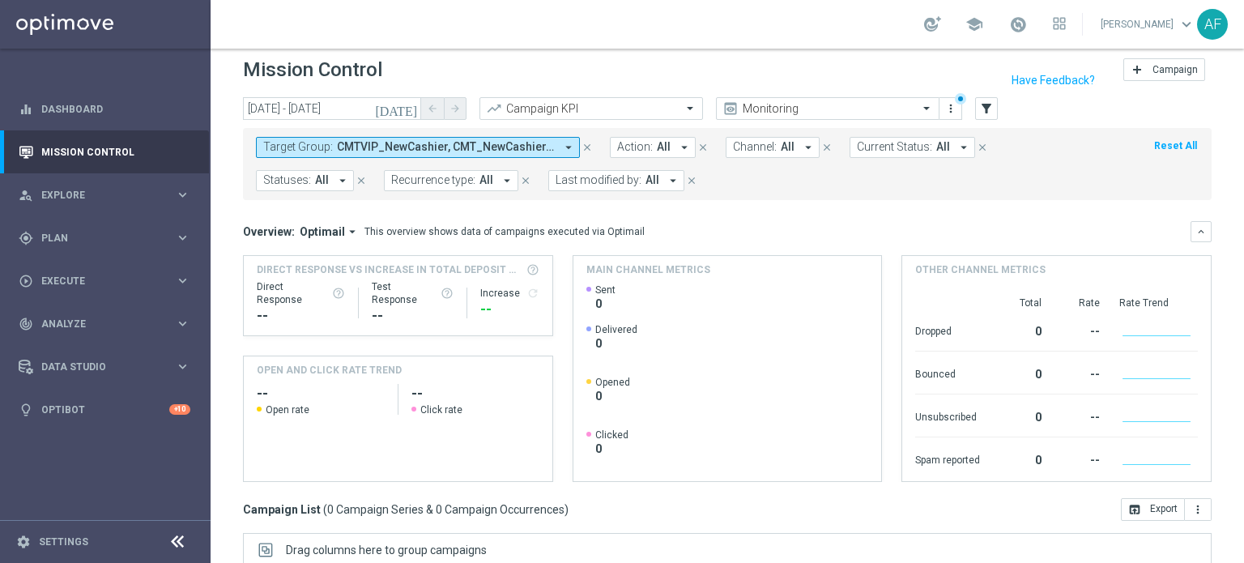
scroll to position [0, 0]
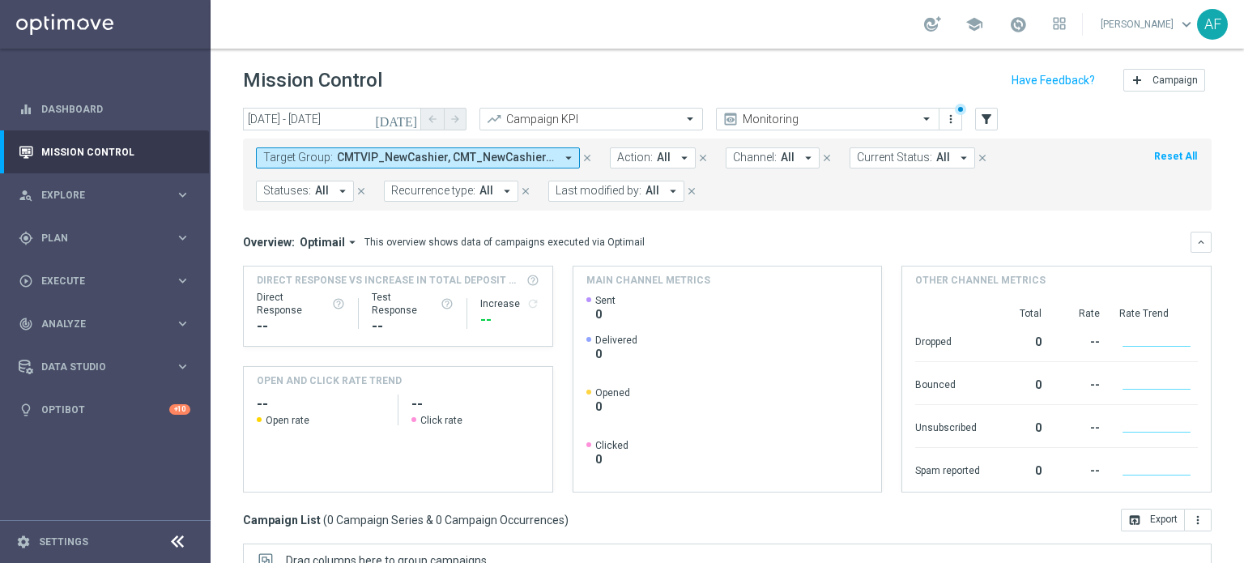
click at [409, 120] on icon "today" at bounding box center [397, 119] width 44 height 15
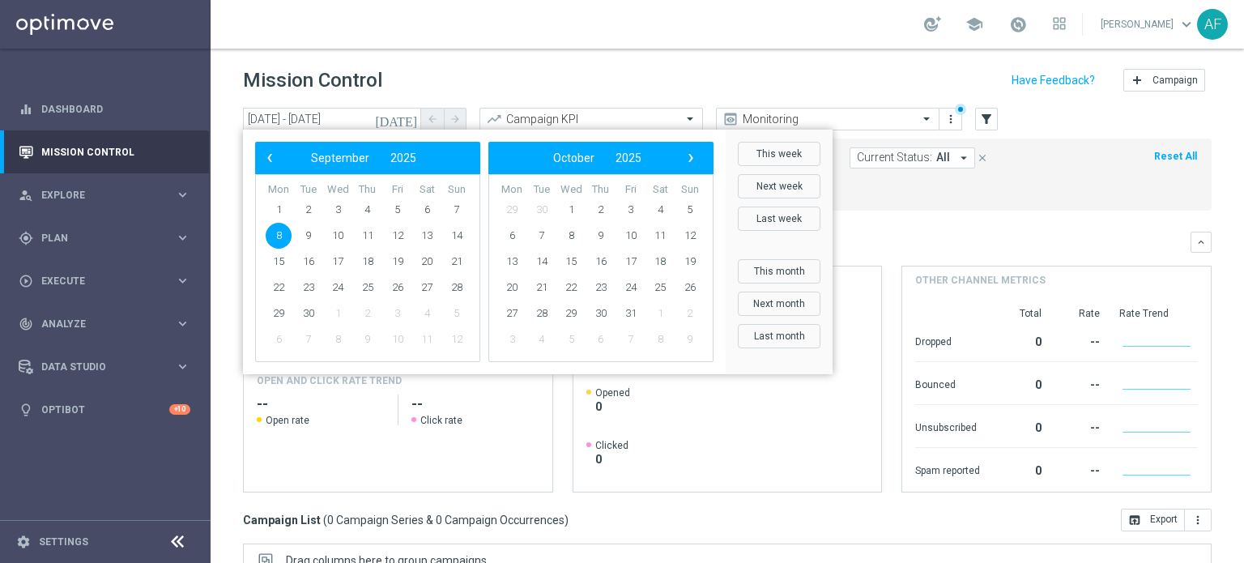
click at [273, 232] on span "8" at bounding box center [279, 236] width 26 height 26
click at [274, 234] on span "8" at bounding box center [279, 236] width 26 height 26
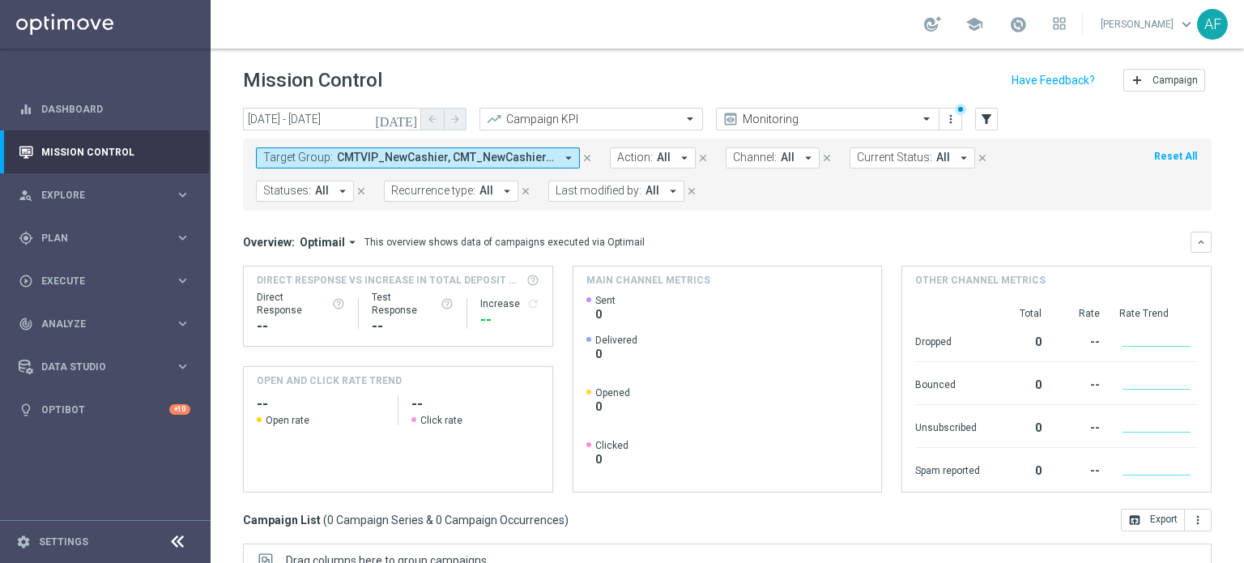
click at [601, 237] on div "This overview shows data of campaigns executed via Optimail" at bounding box center [504, 242] width 280 height 15
click at [413, 160] on span "CMTVIP_NewCashier, CMT_NewCashier, CMT_NewCashier_SMS, HOJVIP_NewCashier, HOJ_N…" at bounding box center [446, 158] width 218 height 14
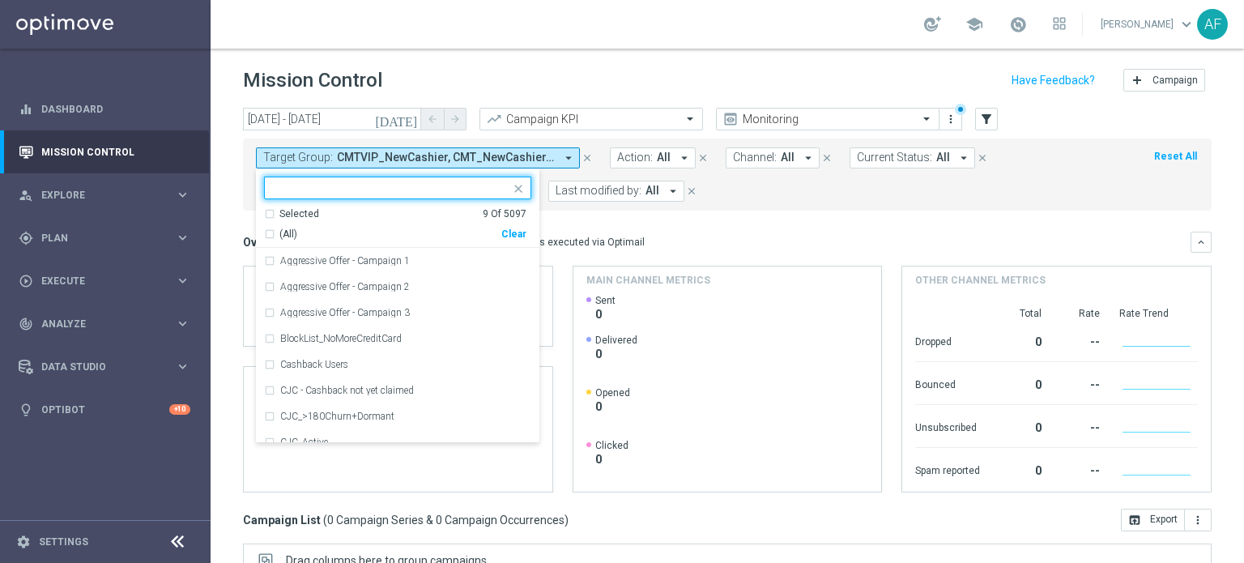
click at [306, 213] on div "Selected" at bounding box center [299, 214] width 40 height 14
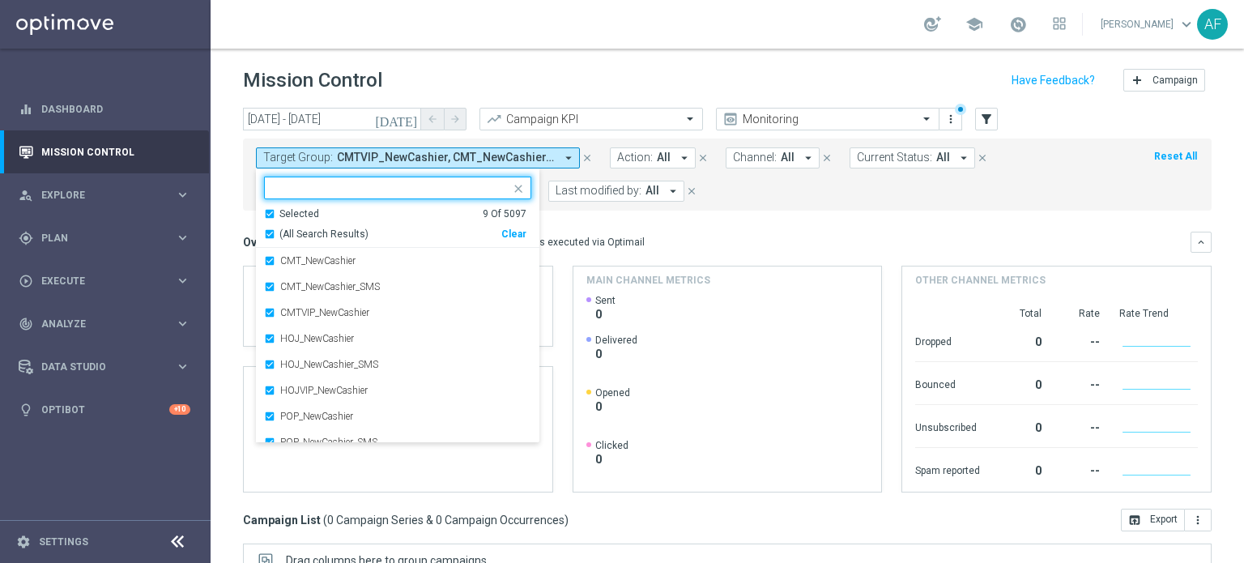
click at [652, 245] on div "Overview: Optimail arrow_drop_down This overview shows data of campaigns execut…" at bounding box center [717, 242] width 948 height 15
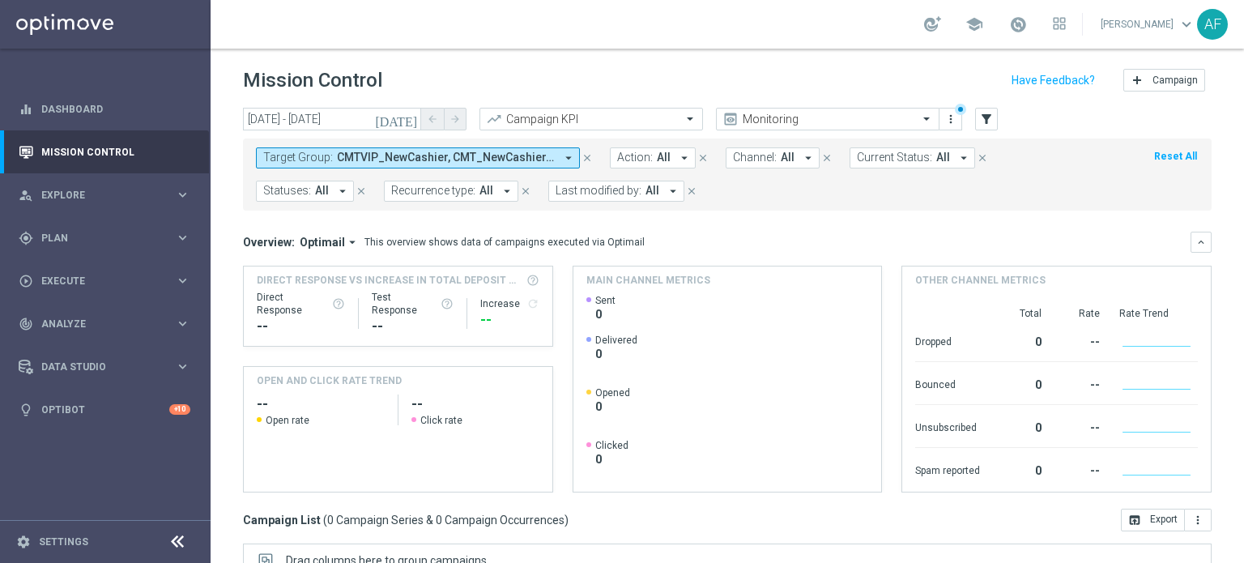
click at [787, 156] on span "All" at bounding box center [788, 158] width 14 height 14
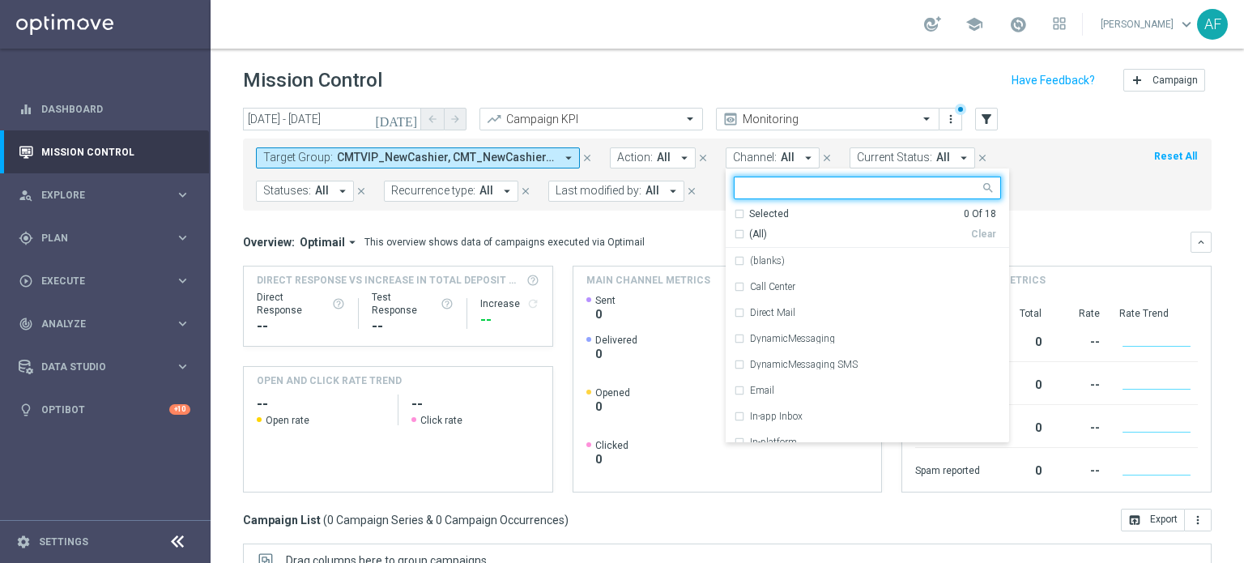
click at [771, 218] on div "Selected" at bounding box center [769, 214] width 40 height 14
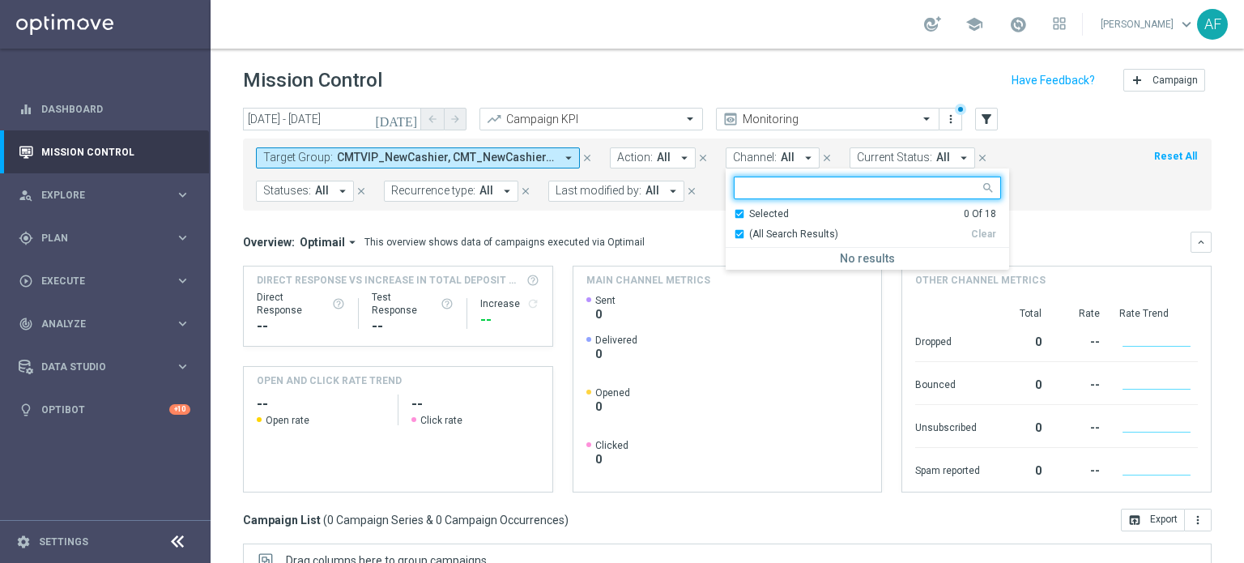
click at [770, 217] on div "Selected" at bounding box center [769, 214] width 40 height 14
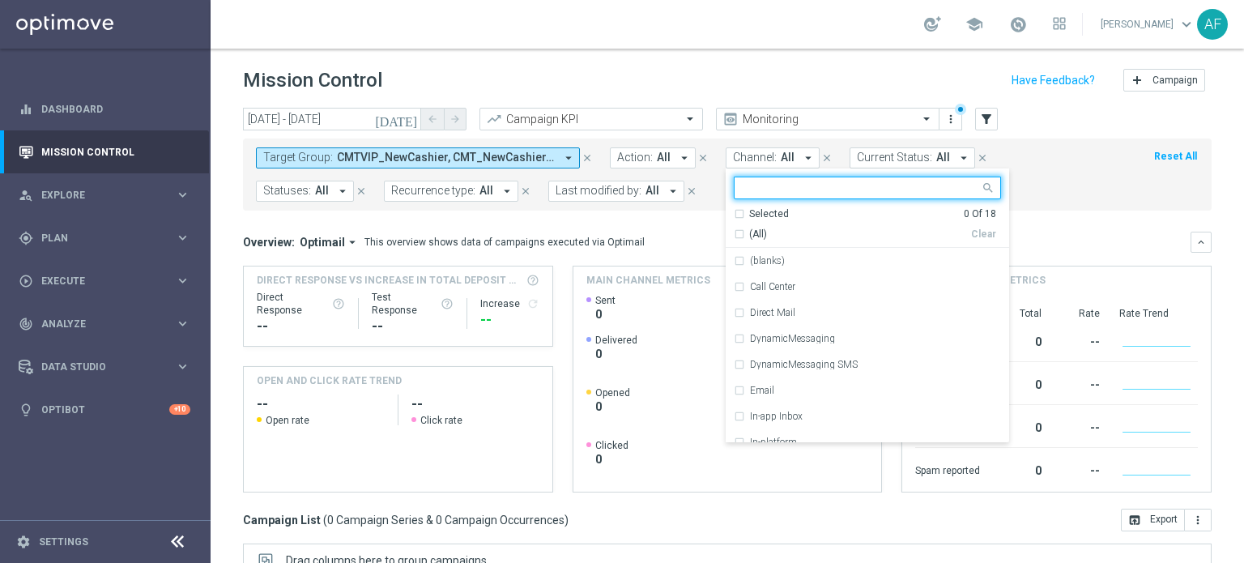
click at [690, 216] on mini-dashboard "Overview: Optimail arrow_drop_down This overview shows data of campaigns execut…" at bounding box center [727, 360] width 969 height 298
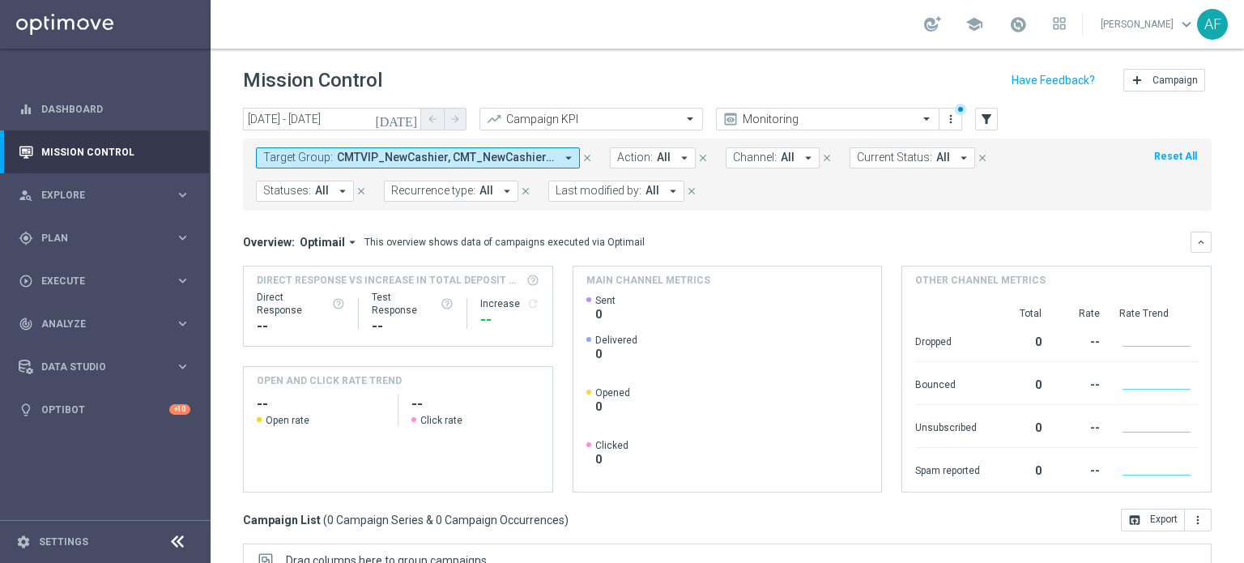
click at [408, 116] on icon "today" at bounding box center [397, 119] width 44 height 15
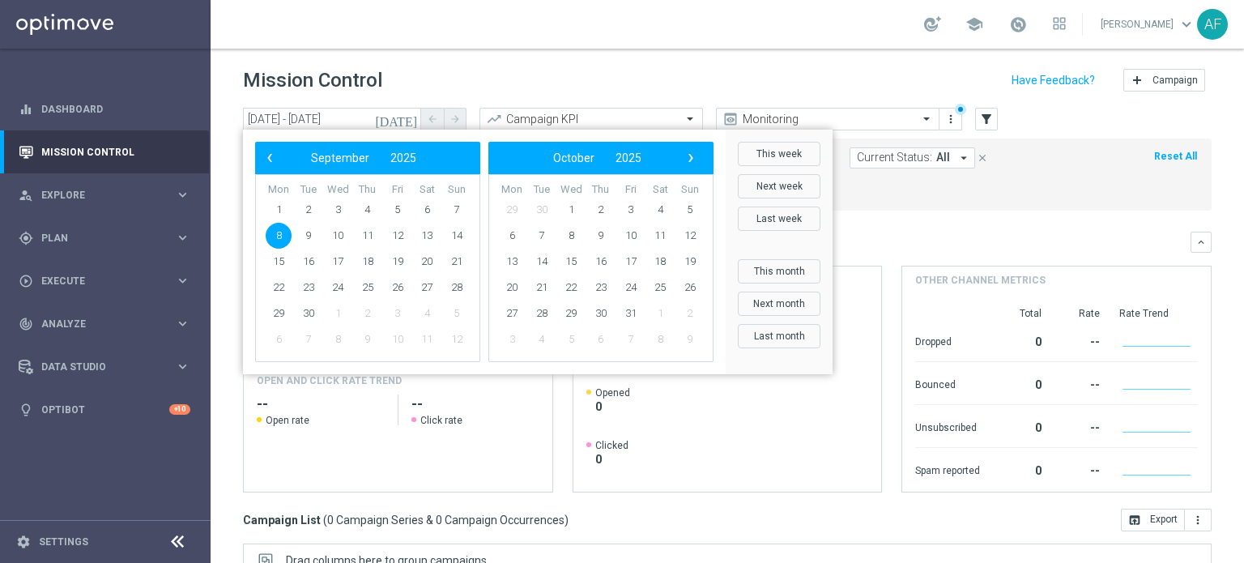
click at [530, 83] on div "Mission Control add Campaign" at bounding box center [727, 81] width 969 height 32
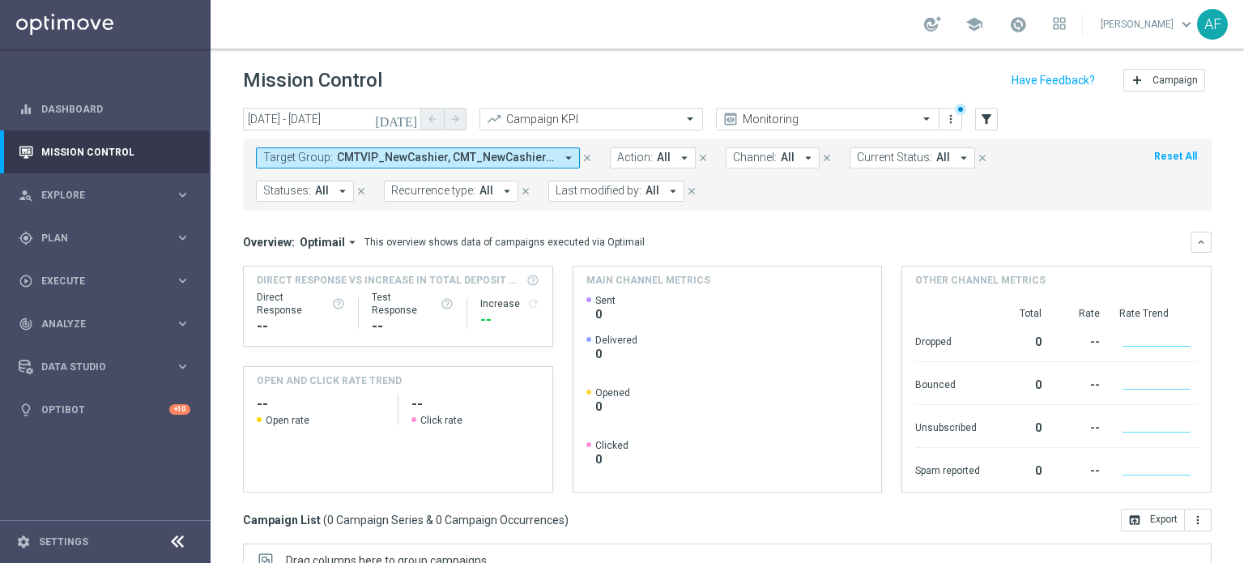
click at [390, 161] on span "CMTVIP_NewCashier, CMT_NewCashier, CMT_NewCashier_SMS, HOJVIP_NewCashier, HOJ_N…" at bounding box center [446, 158] width 218 height 14
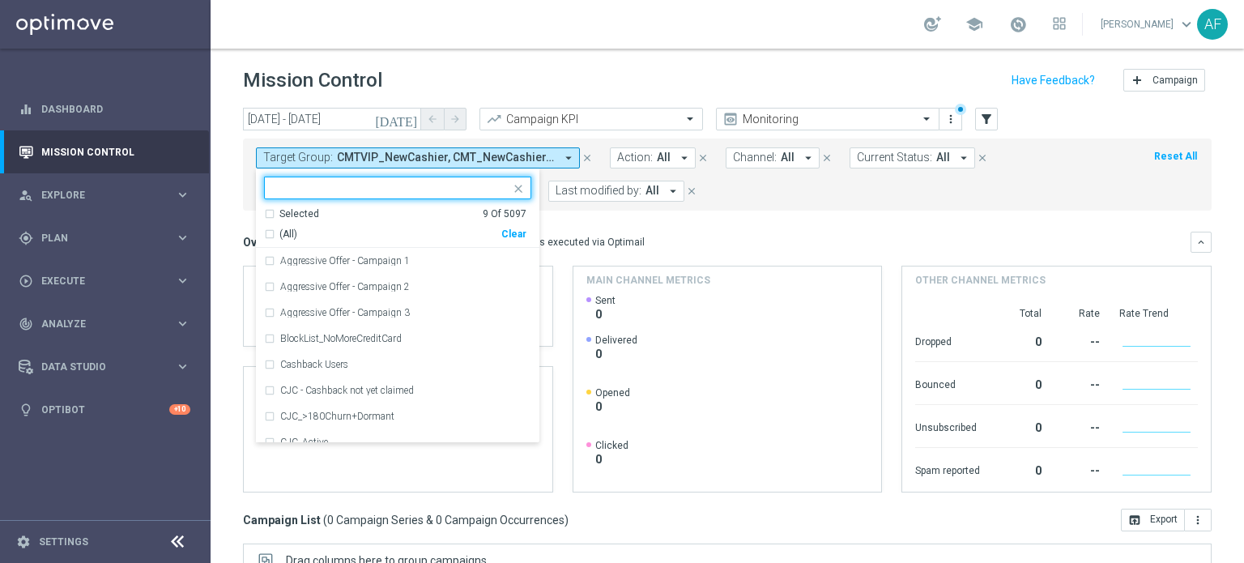
click at [289, 210] on div "Selected" at bounding box center [299, 214] width 40 height 14
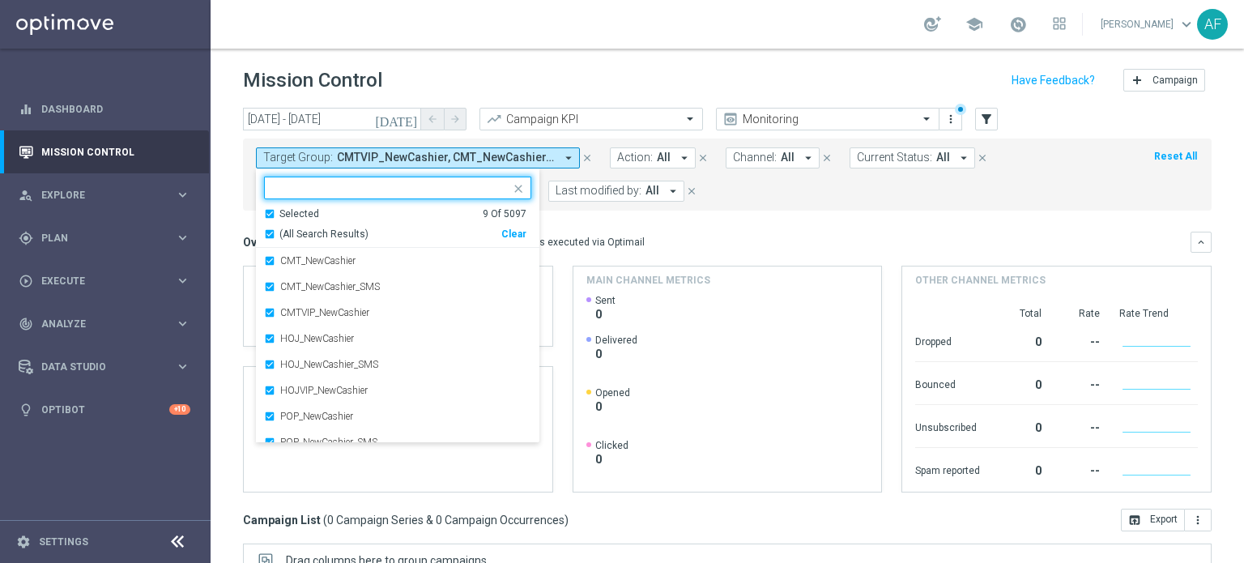
click at [279, 232] on span "(All Search Results)" at bounding box center [323, 235] width 89 height 14
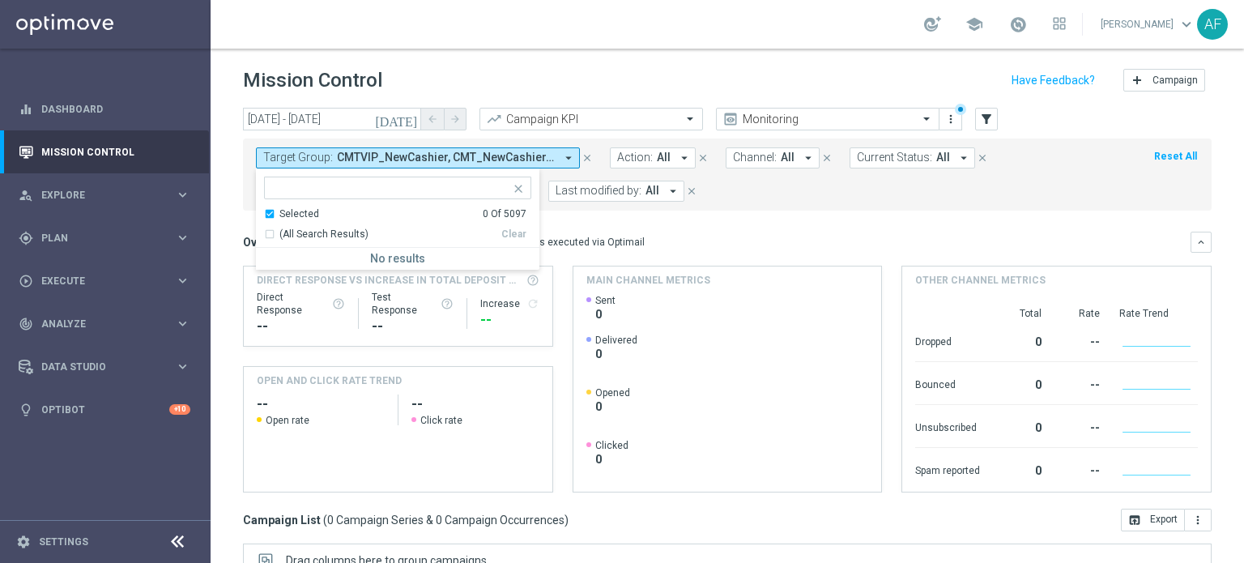
click at [305, 185] on input "text" at bounding box center [391, 188] width 237 height 14
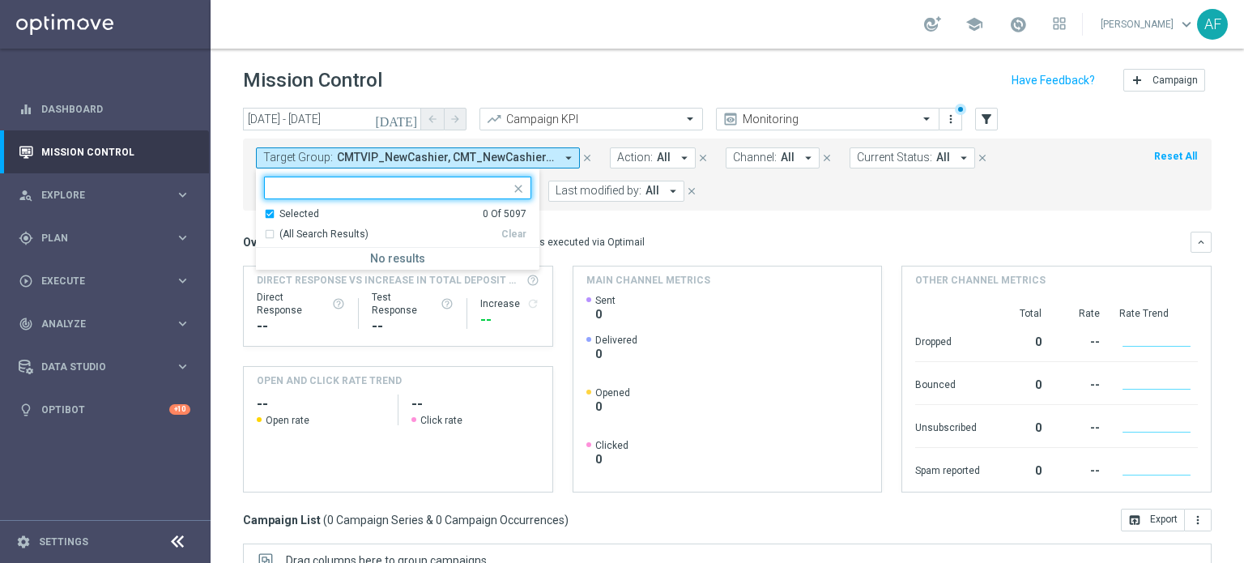
click at [282, 207] on div "Selected" at bounding box center [299, 214] width 40 height 14
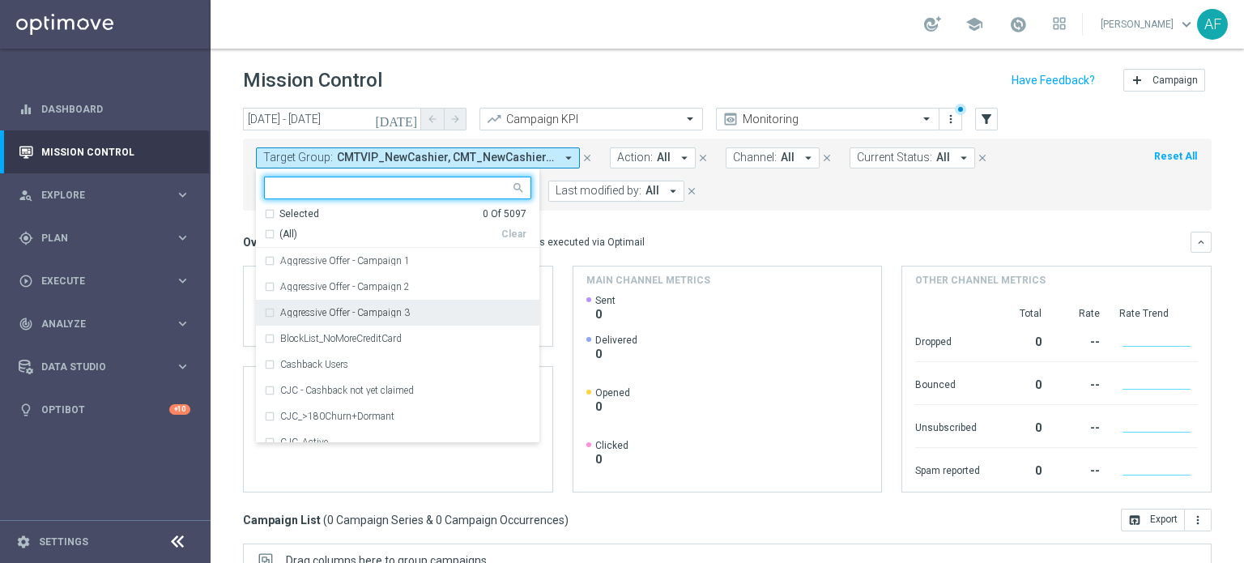
drag, startPoint x: 717, startPoint y: 265, endPoint x: 342, endPoint y: 190, distance: 382.4
click at [714, 266] on funnel-widget "Main channel metrics Created with Highcharts 9.3.3 Highcharts.com Sent 0 Delive…" at bounding box center [728, 379] width 310 height 227
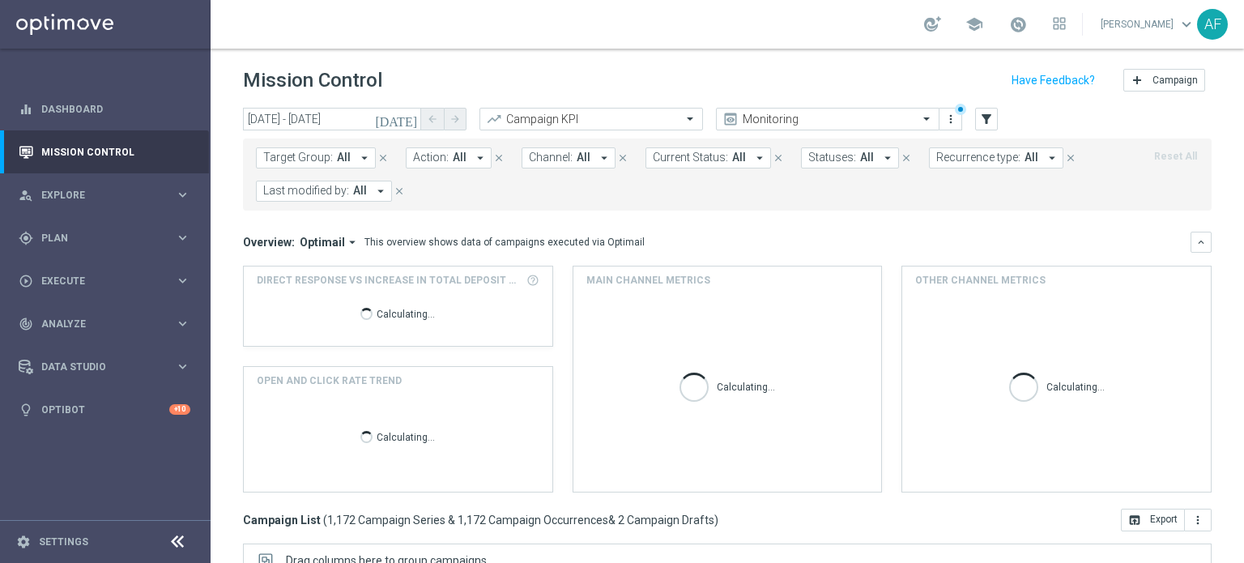
click at [337, 159] on span "All" at bounding box center [344, 158] width 14 height 14
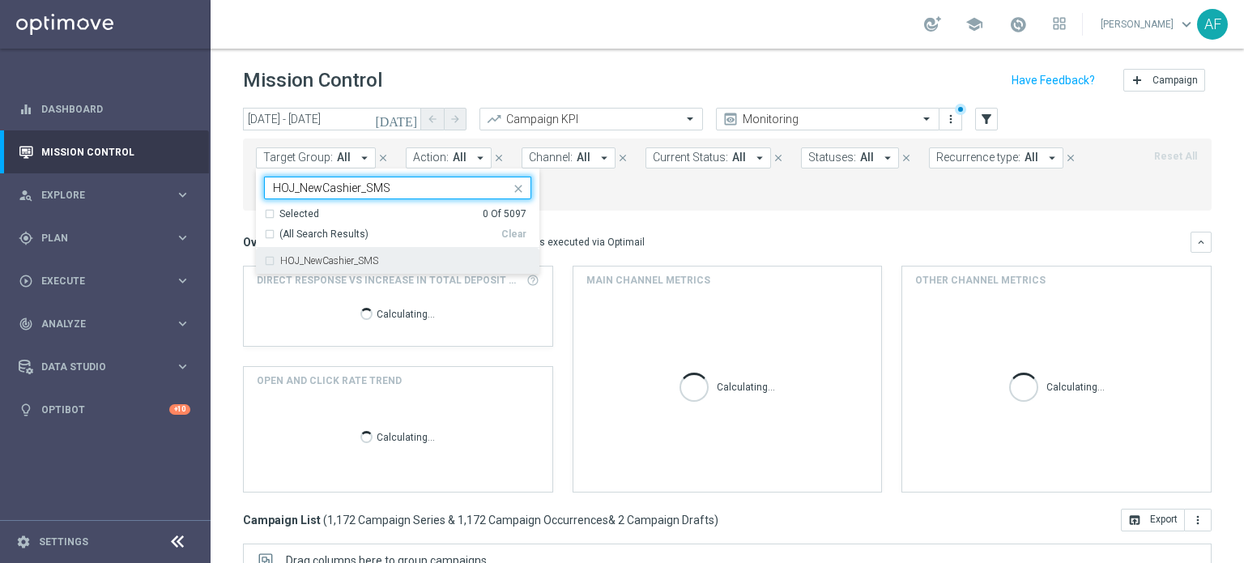
click at [338, 260] on label "HOJ_NewCashier_SMS" at bounding box center [329, 261] width 98 height 10
type input "HOJ_NewCashier_SMS"
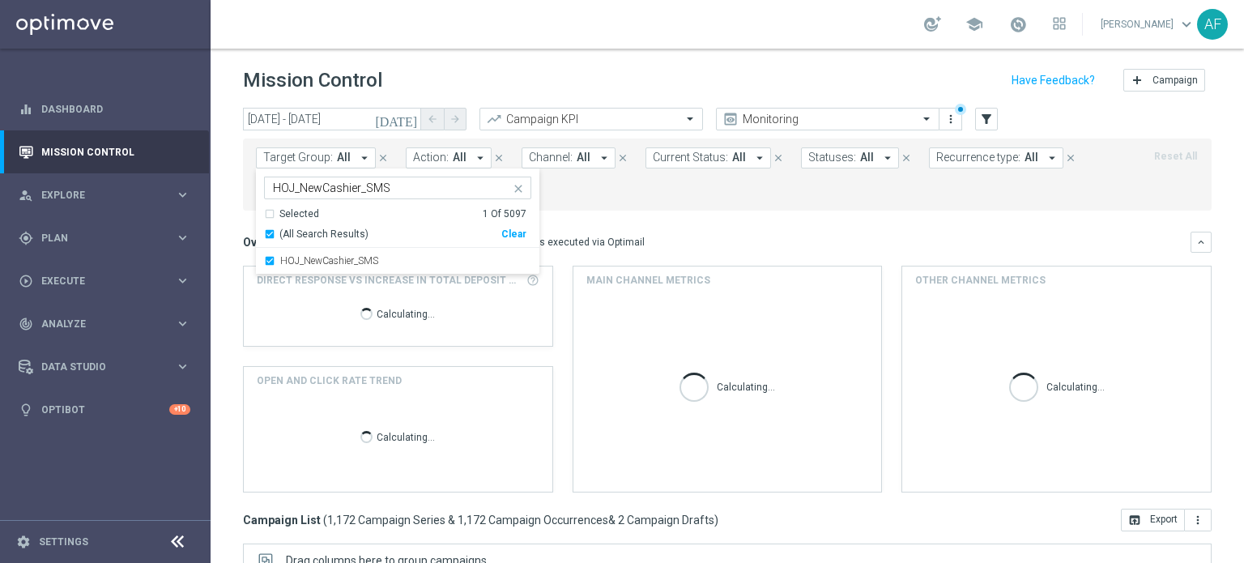
click at [705, 226] on mini-dashboard "Overview: Optimail arrow_drop_down This overview shows data of campaigns execut…" at bounding box center [727, 360] width 969 height 298
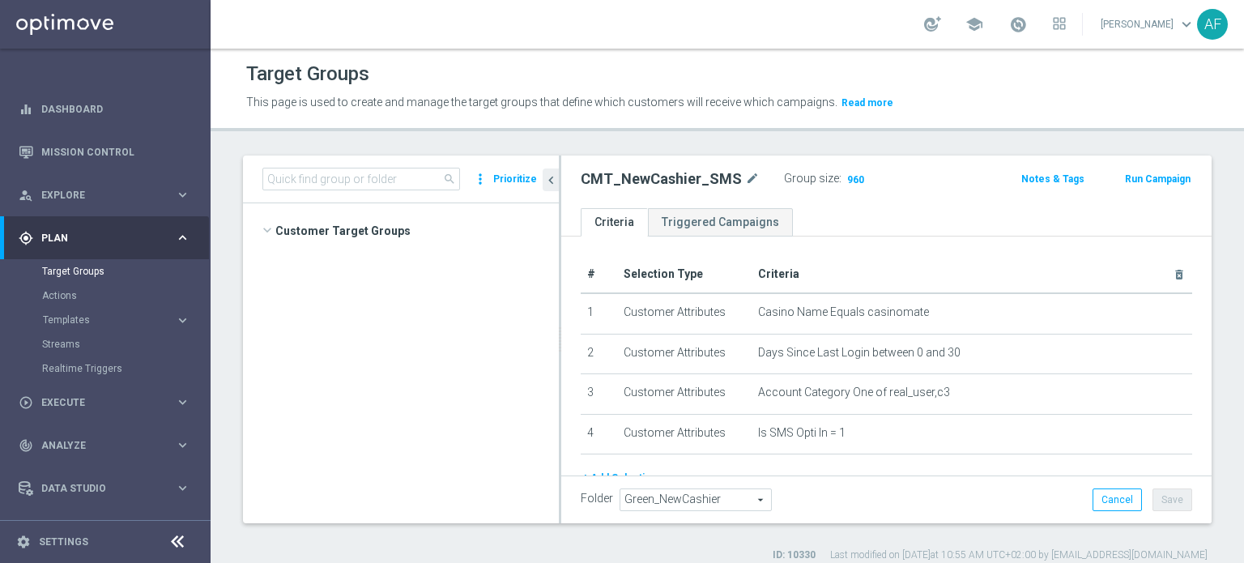
scroll to position [2009, 0]
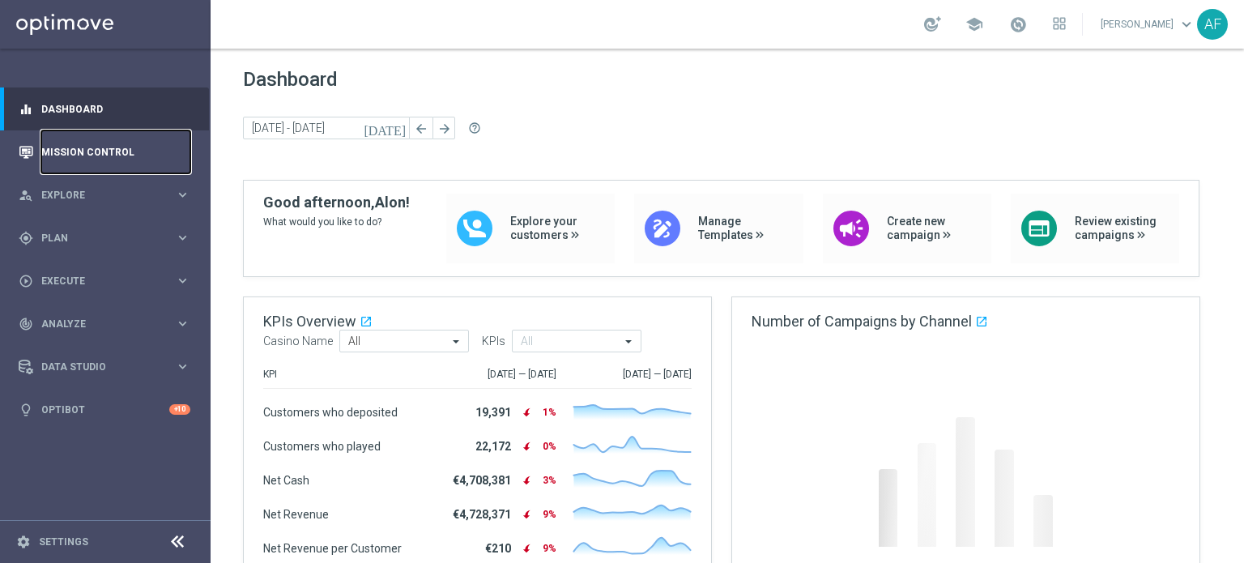
click at [120, 153] on link "Mission Control" at bounding box center [115, 151] width 149 height 43
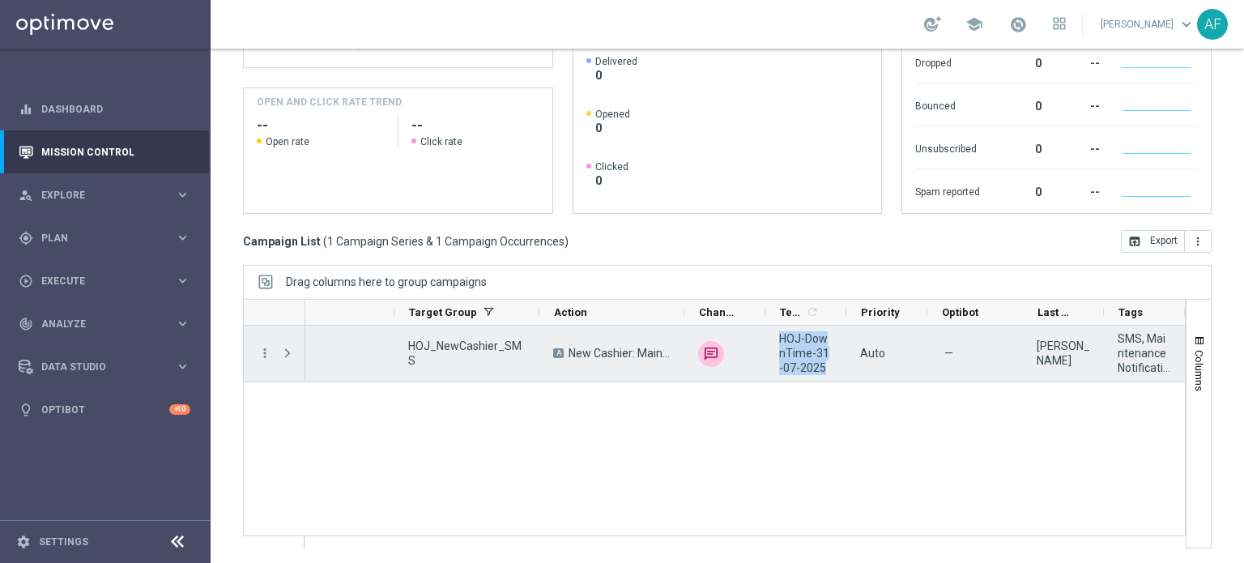
drag, startPoint x: 821, startPoint y: 369, endPoint x: 774, endPoint y: 339, distance: 55.7
click at [774, 339] on div "HOJ-DownTime-31-07-2025" at bounding box center [805, 354] width 81 height 56
